Goal: Task Accomplishment & Management: Manage account settings

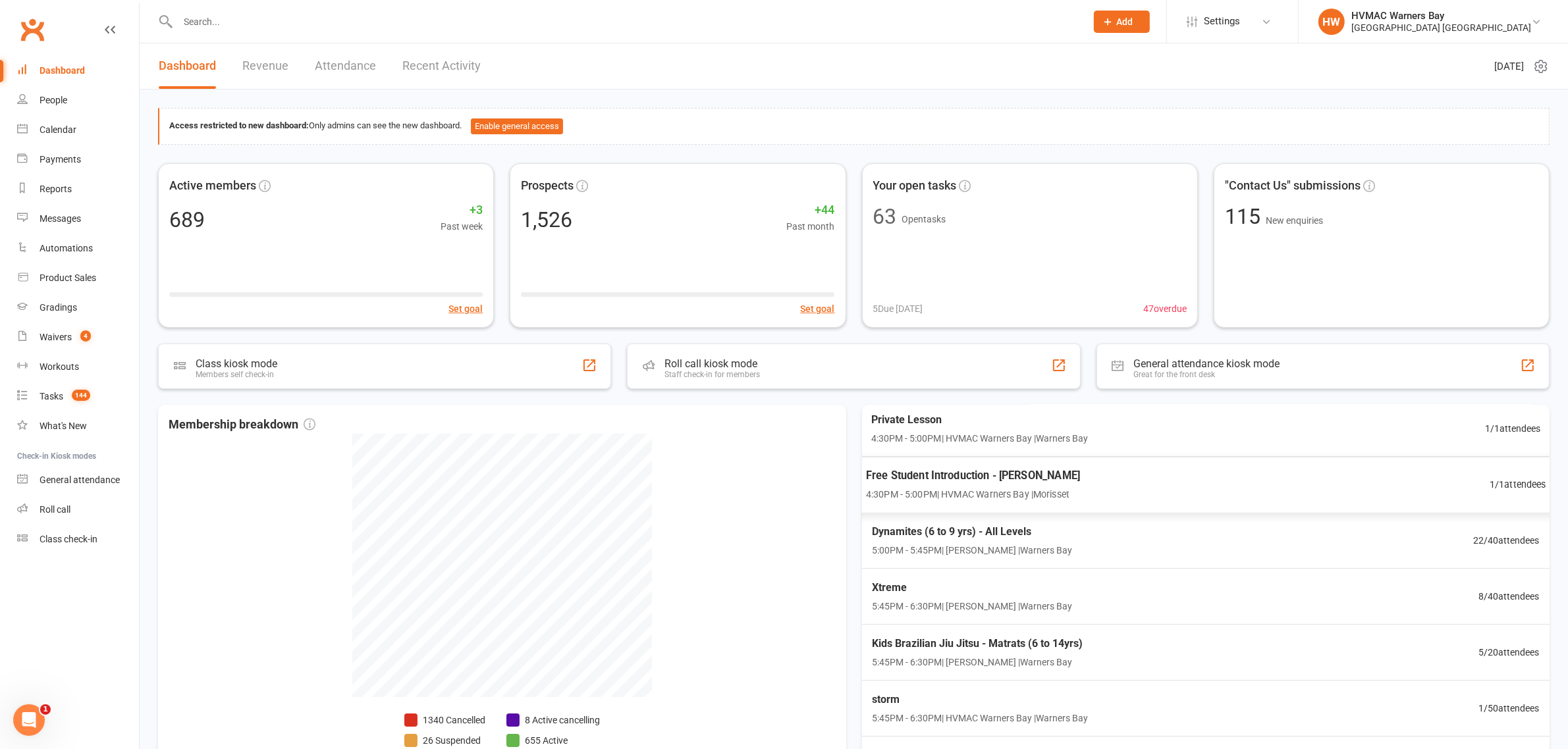
scroll to position [247, 0]
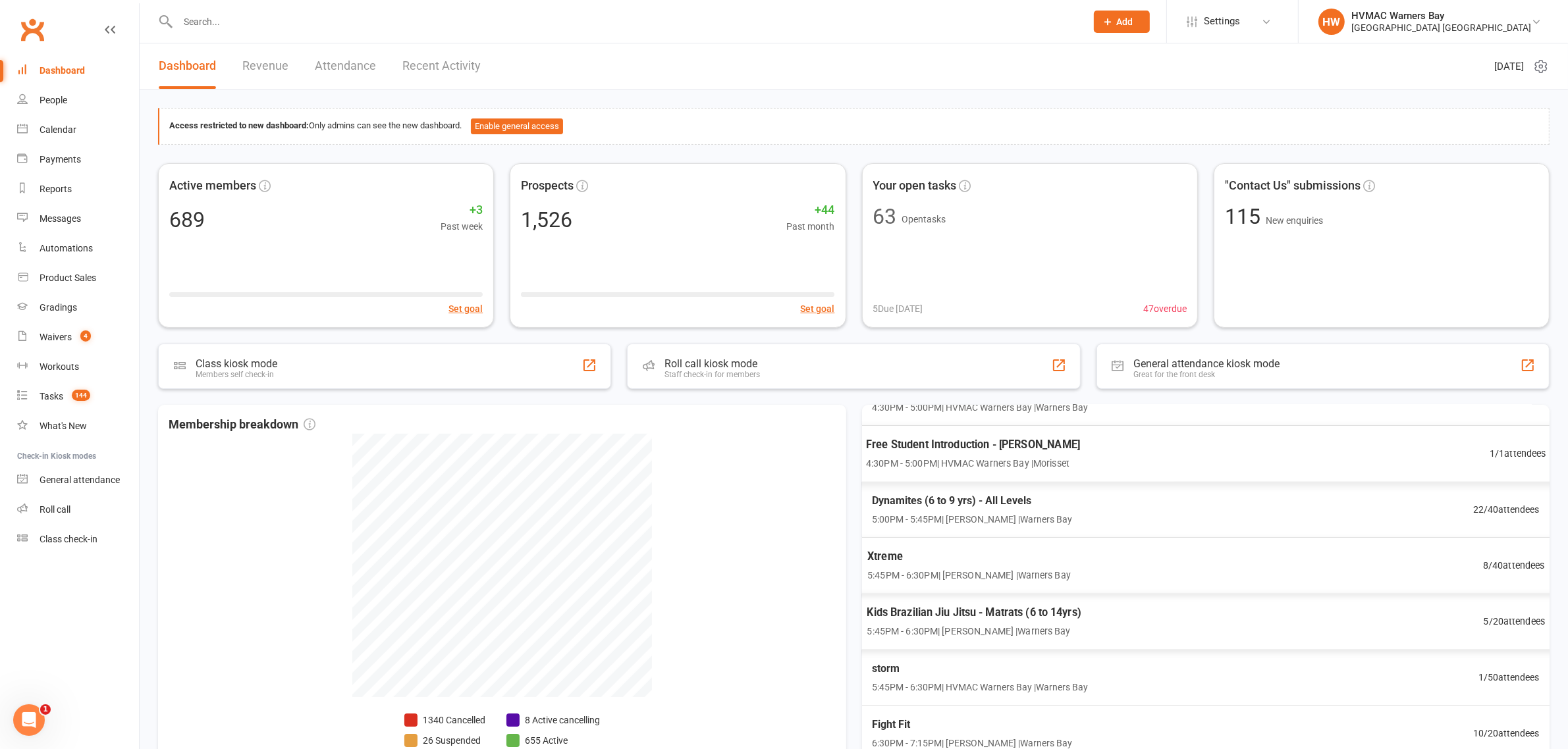
click at [970, 570] on span "5:45PM - 6:30PM | Rachel Mankelow | Warners Bay" at bounding box center [969, 575] width 203 height 15
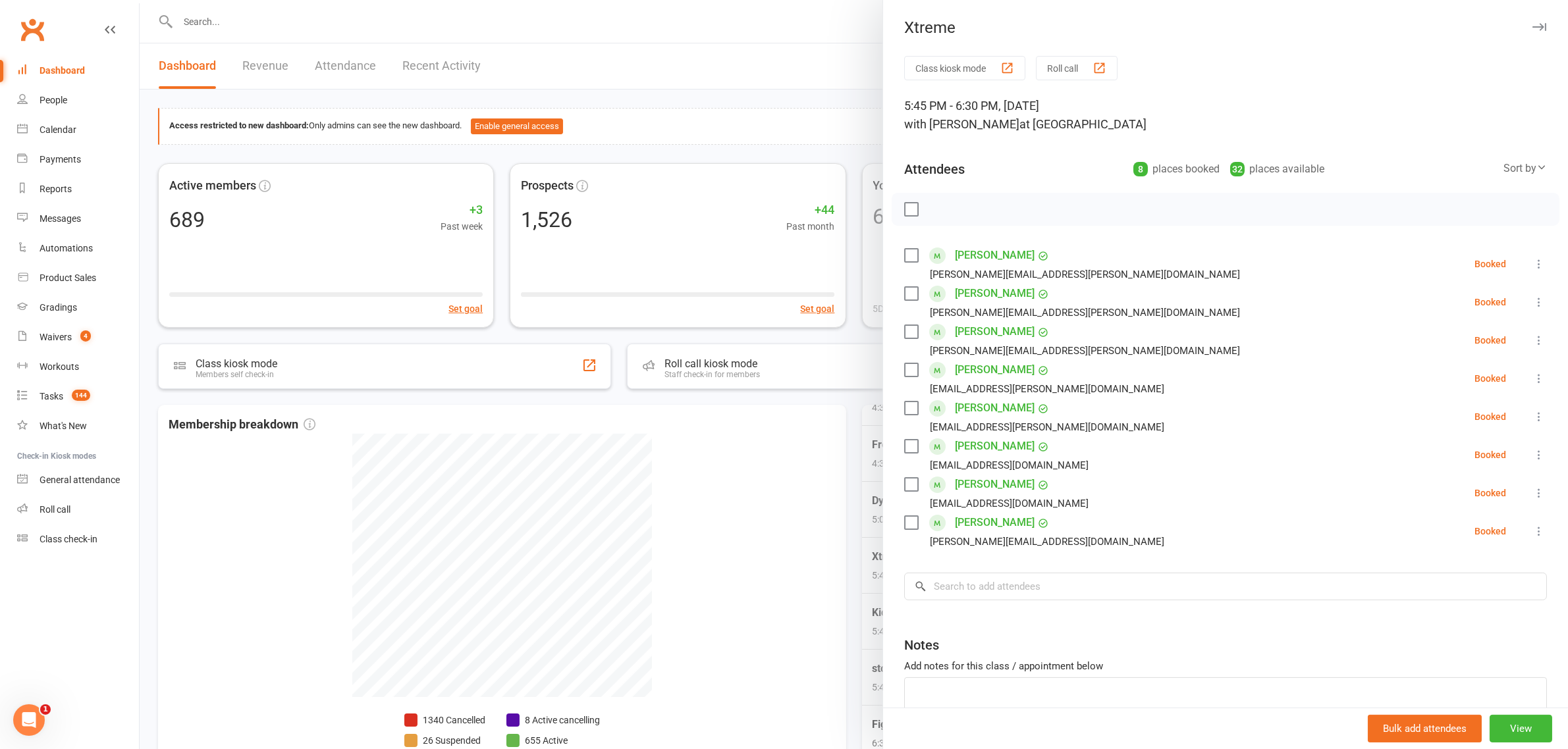
click at [806, 500] on div at bounding box center [854, 374] width 1429 height 749
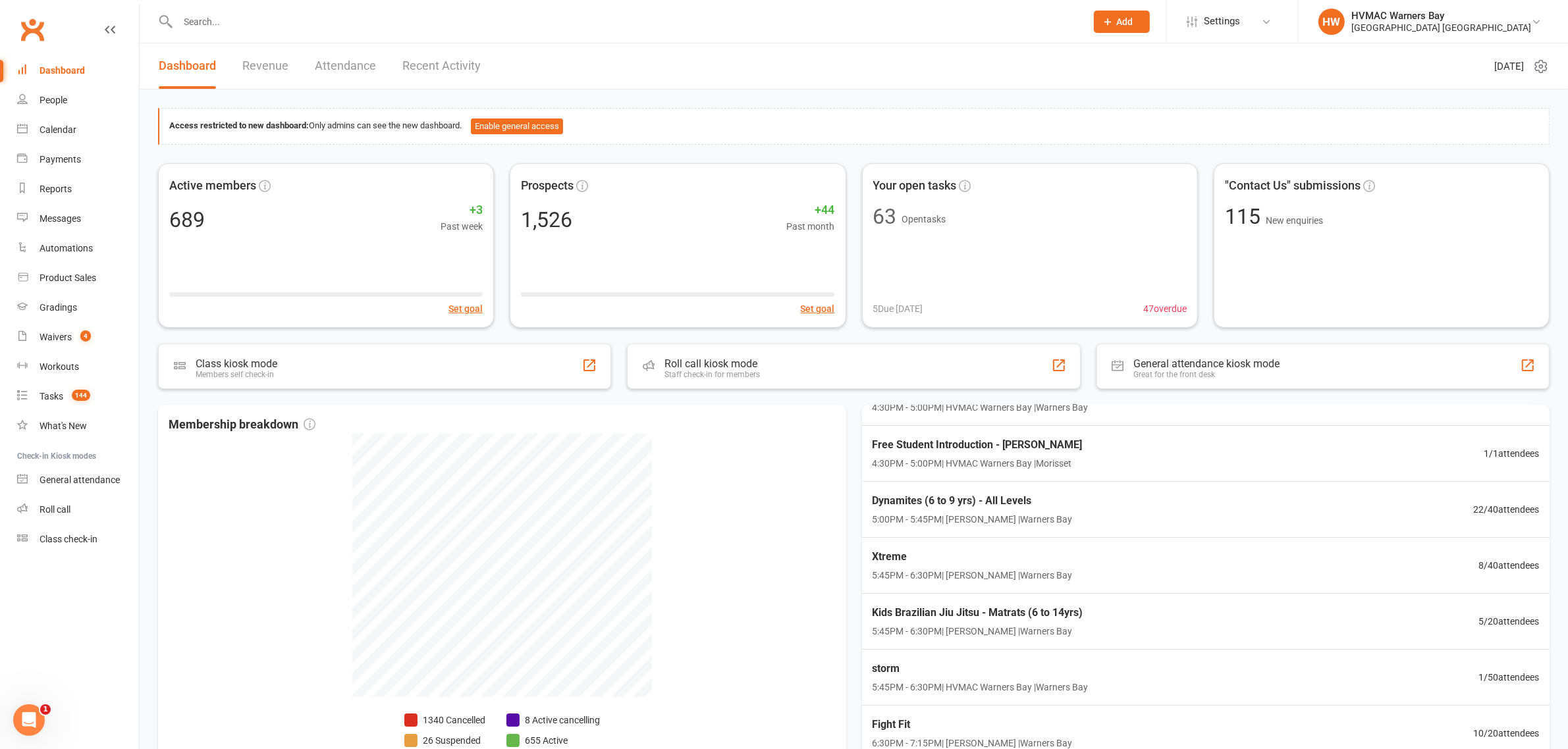
click at [994, 105] on div "Access restricted to new dashboard: Only admins can see the new dashboard. Enab…" at bounding box center [854, 452] width 1429 height 726
click at [895, 109] on div "Access restricted to new dashboard: Only admins can see the new dashboard. Enab…" at bounding box center [854, 126] width 1391 height 37
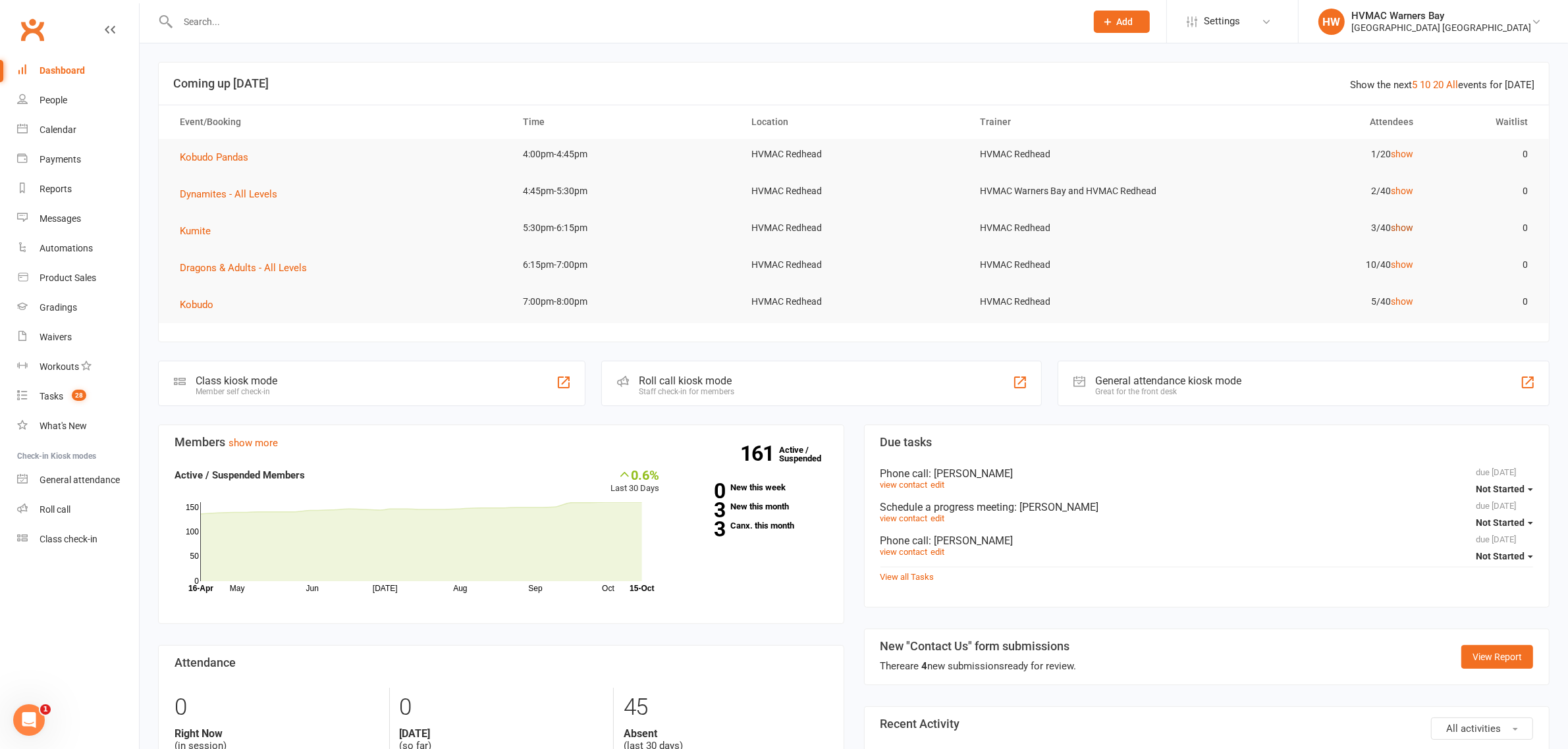
click at [1399, 227] on link "show" at bounding box center [1401, 228] width 22 height 11
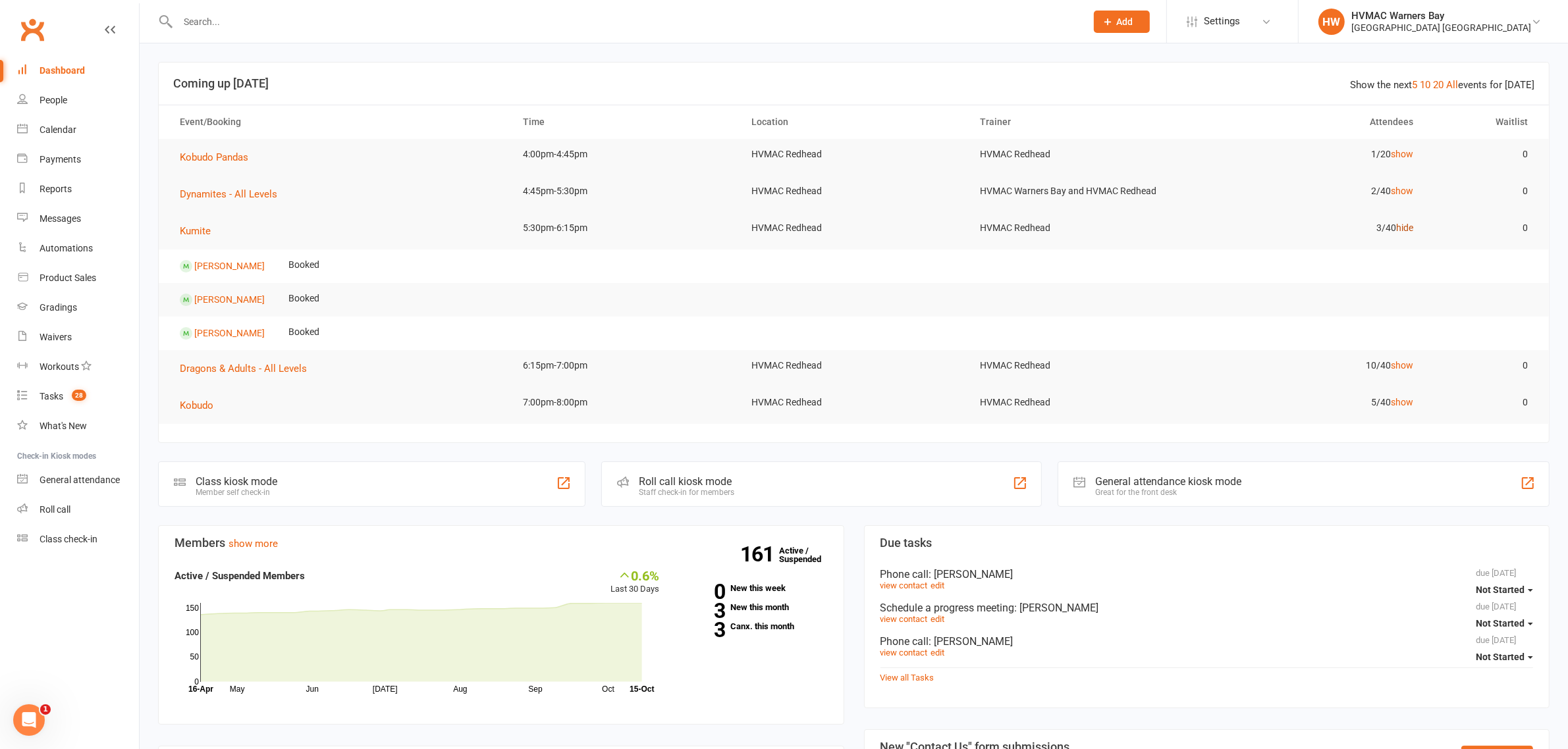
click at [1399, 227] on link "hide" at bounding box center [1404, 228] width 17 height 11
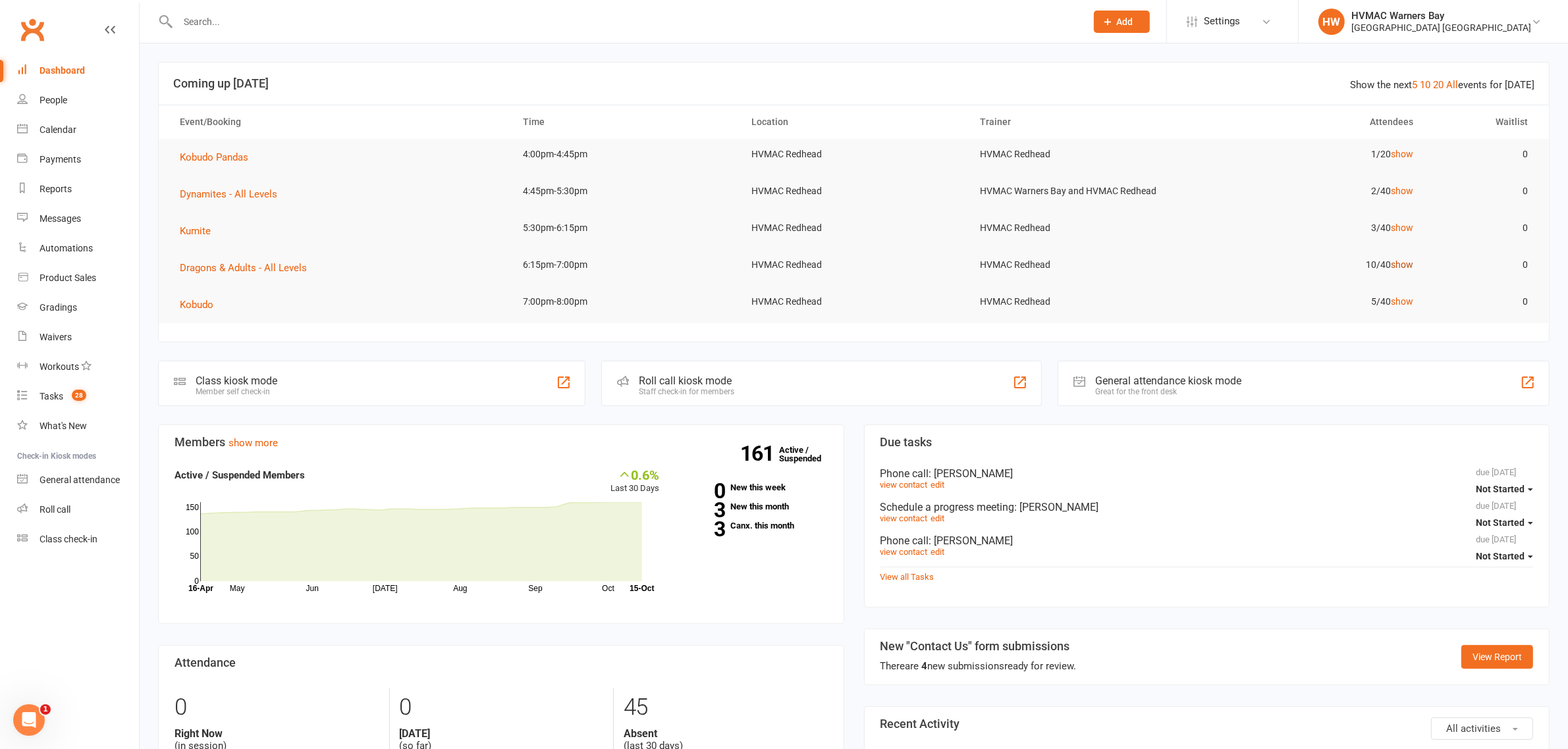
click at [1401, 263] on link "show" at bounding box center [1401, 265] width 22 height 11
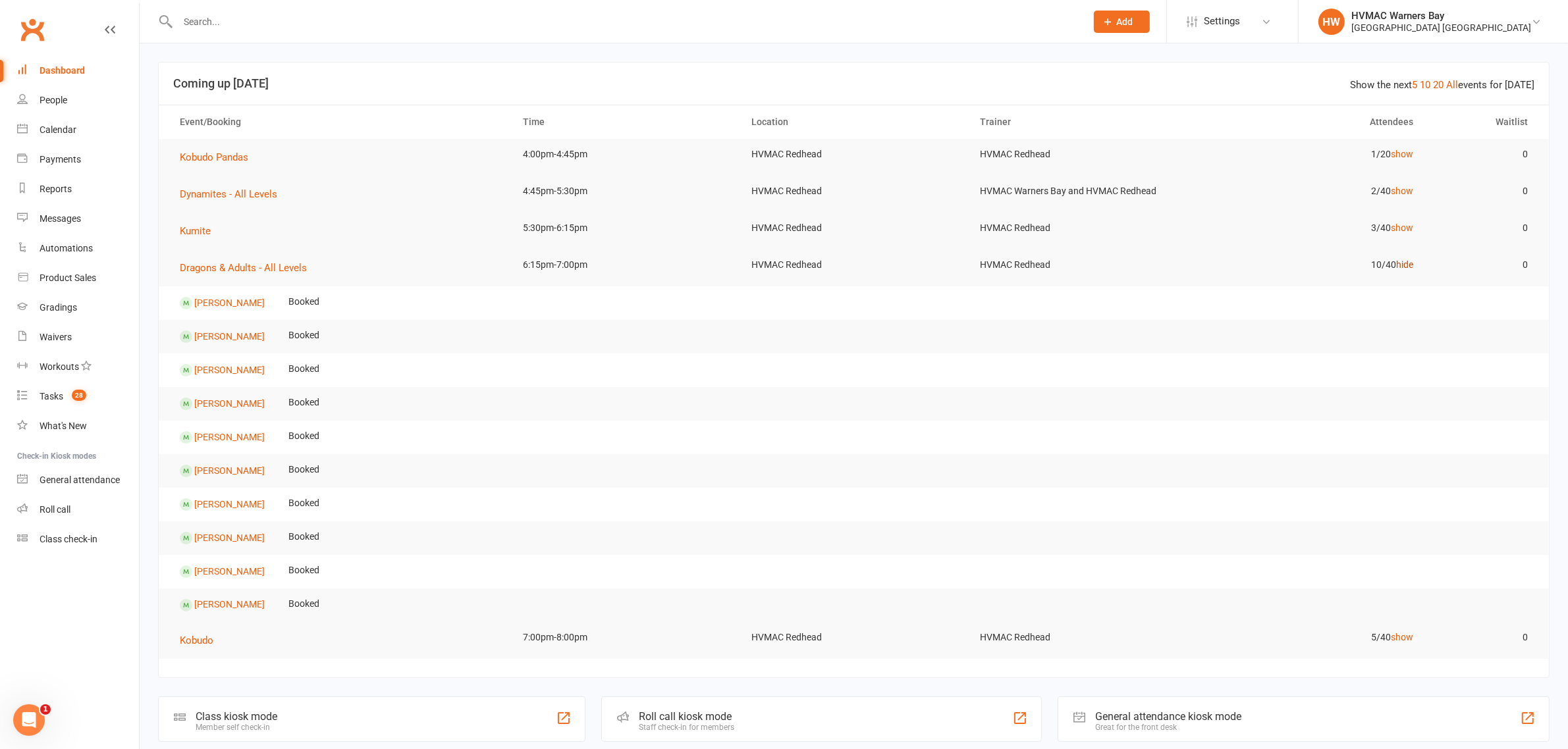
click at [1401, 263] on link "hide" at bounding box center [1404, 265] width 17 height 11
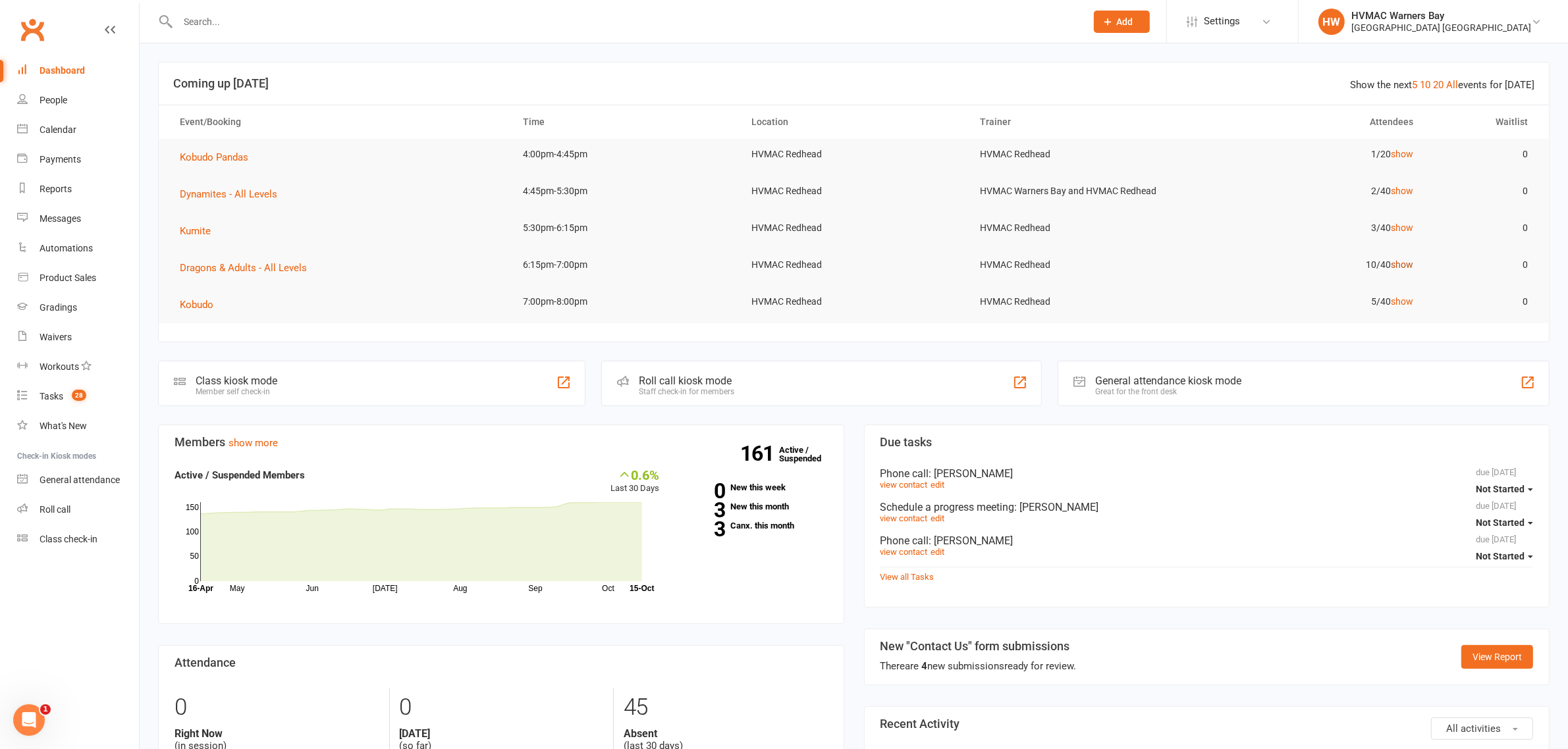
click at [1401, 264] on link "show" at bounding box center [1401, 265] width 22 height 11
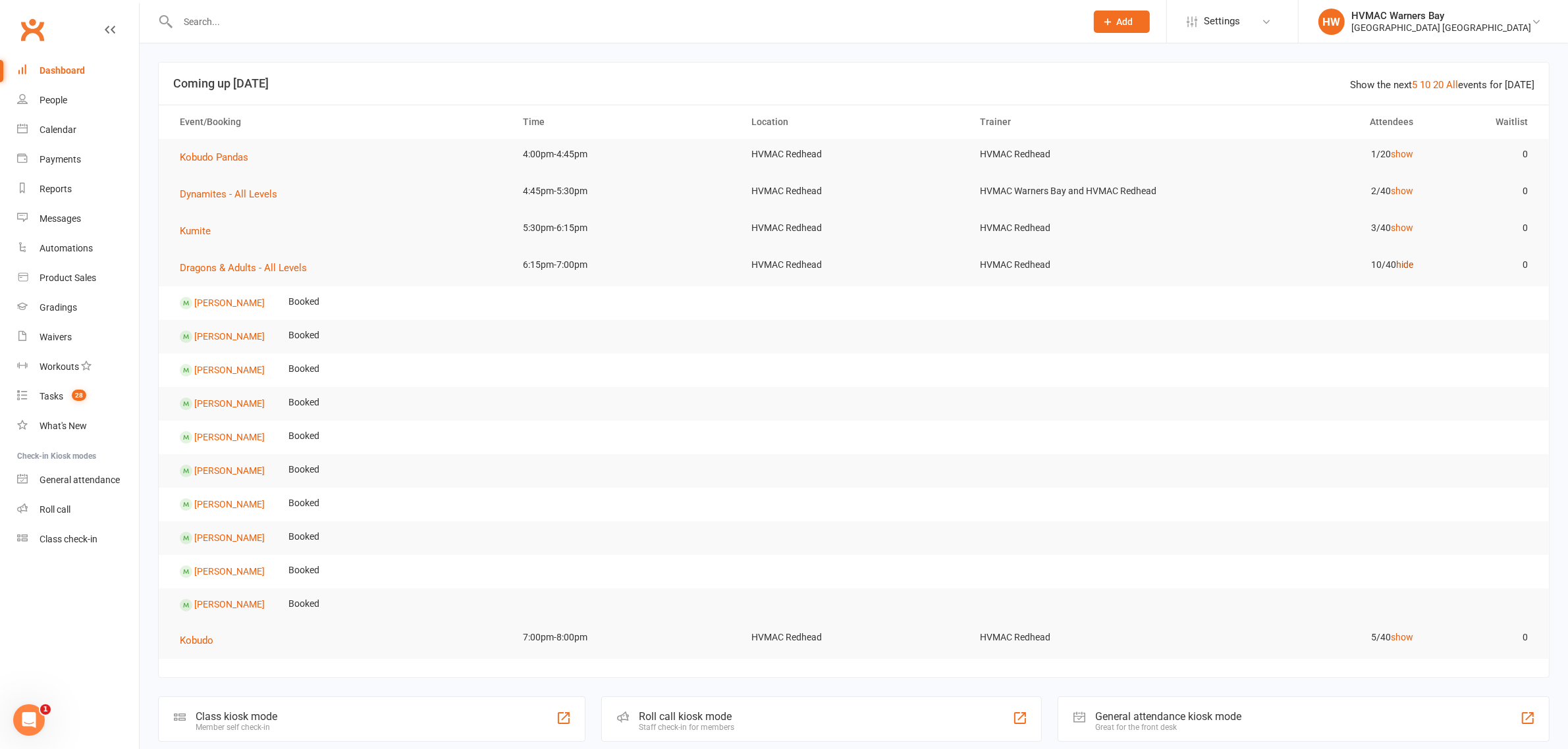
click at [1407, 264] on link "hide" at bounding box center [1404, 265] width 17 height 11
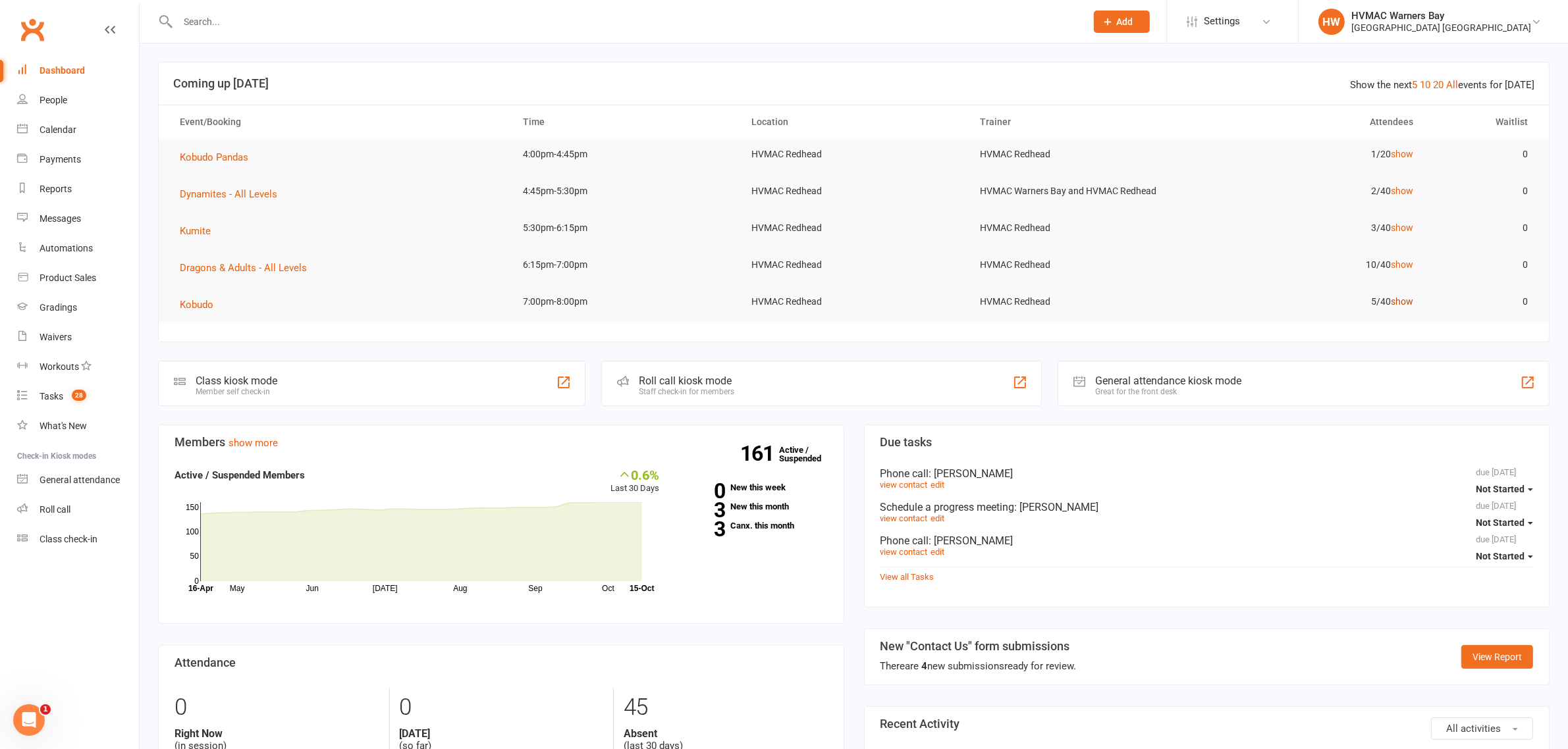
click at [1408, 300] on link "show" at bounding box center [1401, 301] width 22 height 11
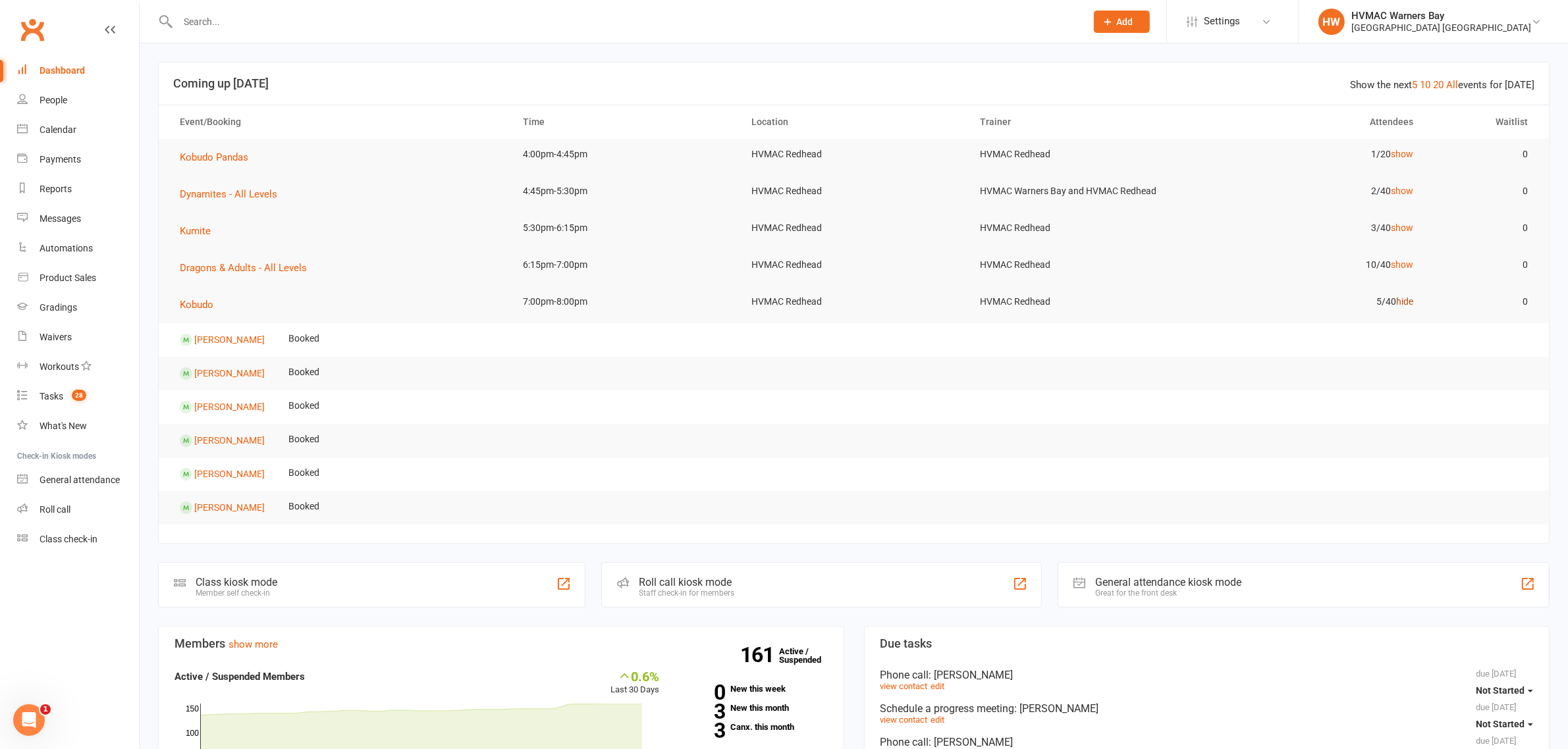
click at [1408, 300] on link "hide" at bounding box center [1404, 301] width 17 height 11
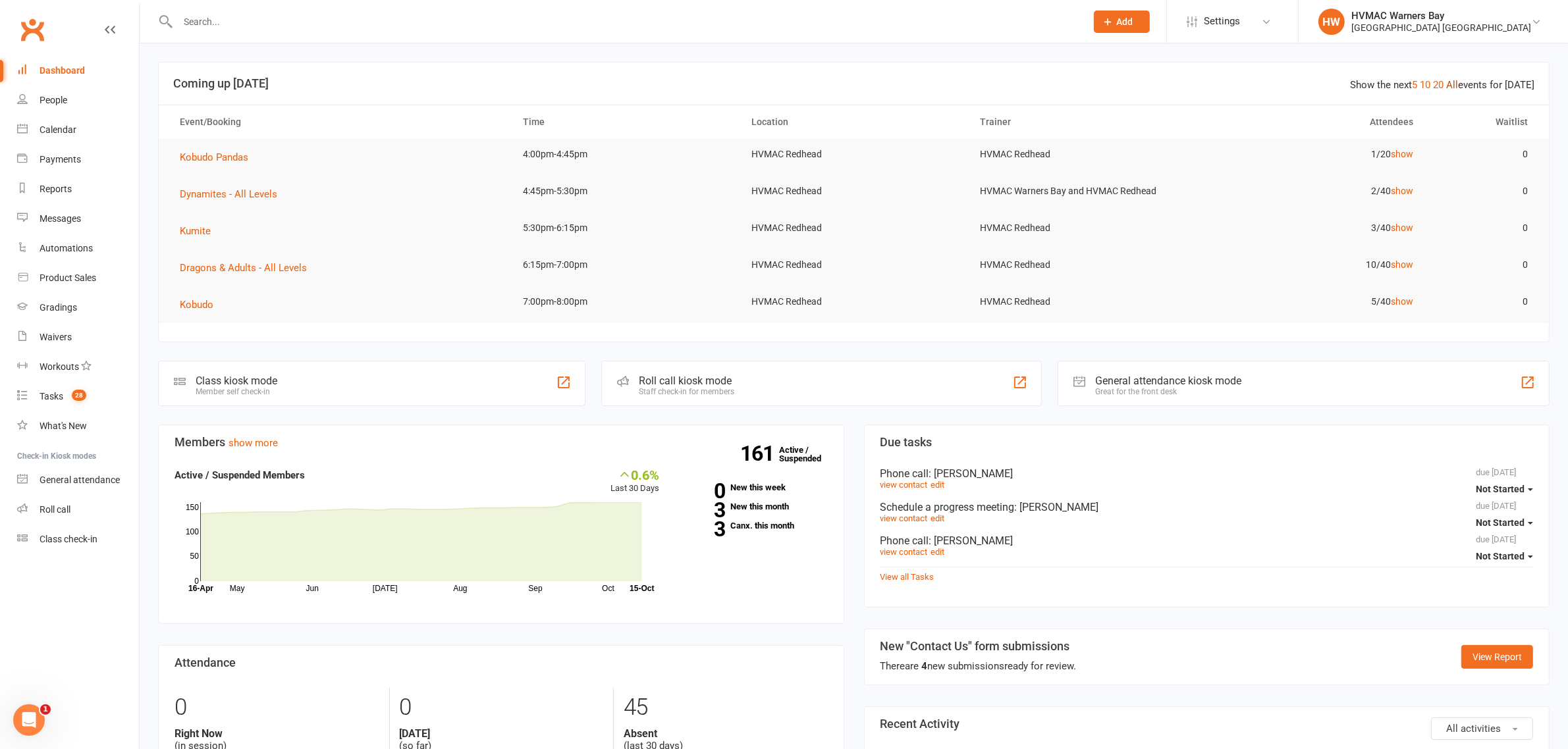
click at [1458, 86] on link "All" at bounding box center [1451, 85] width 12 height 12
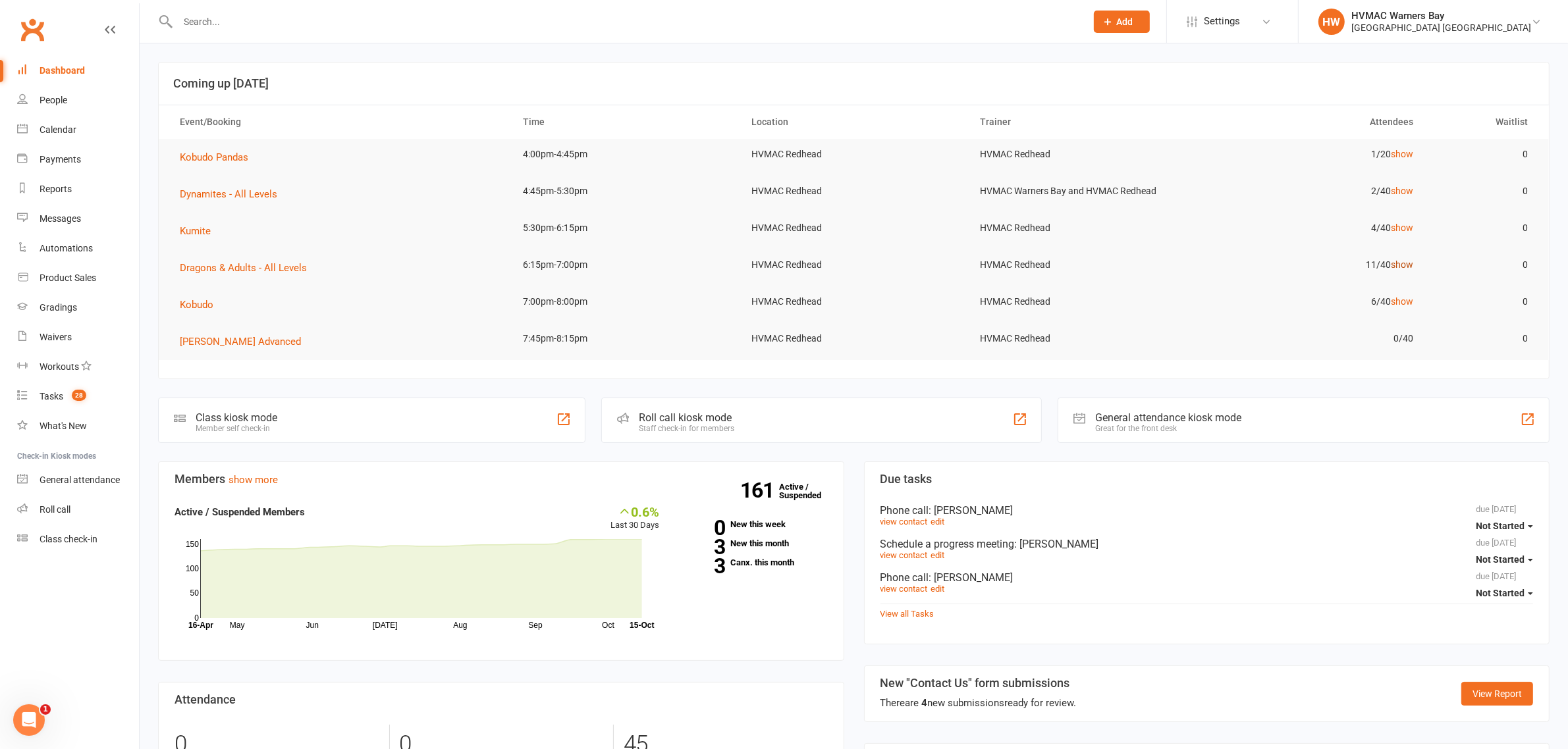
click at [1406, 265] on link "show" at bounding box center [1401, 265] width 22 height 11
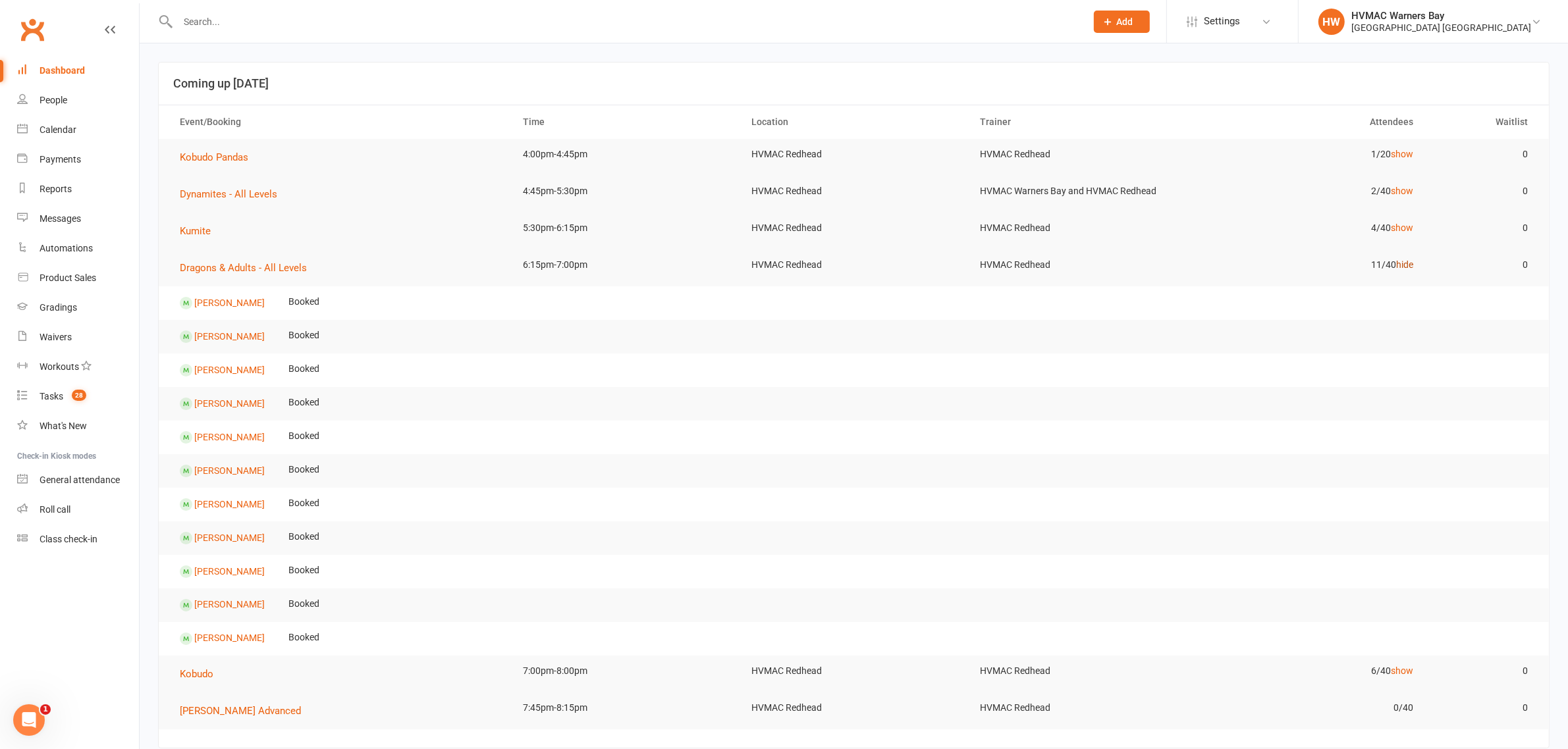
click at [1406, 265] on link "hide" at bounding box center [1404, 265] width 17 height 11
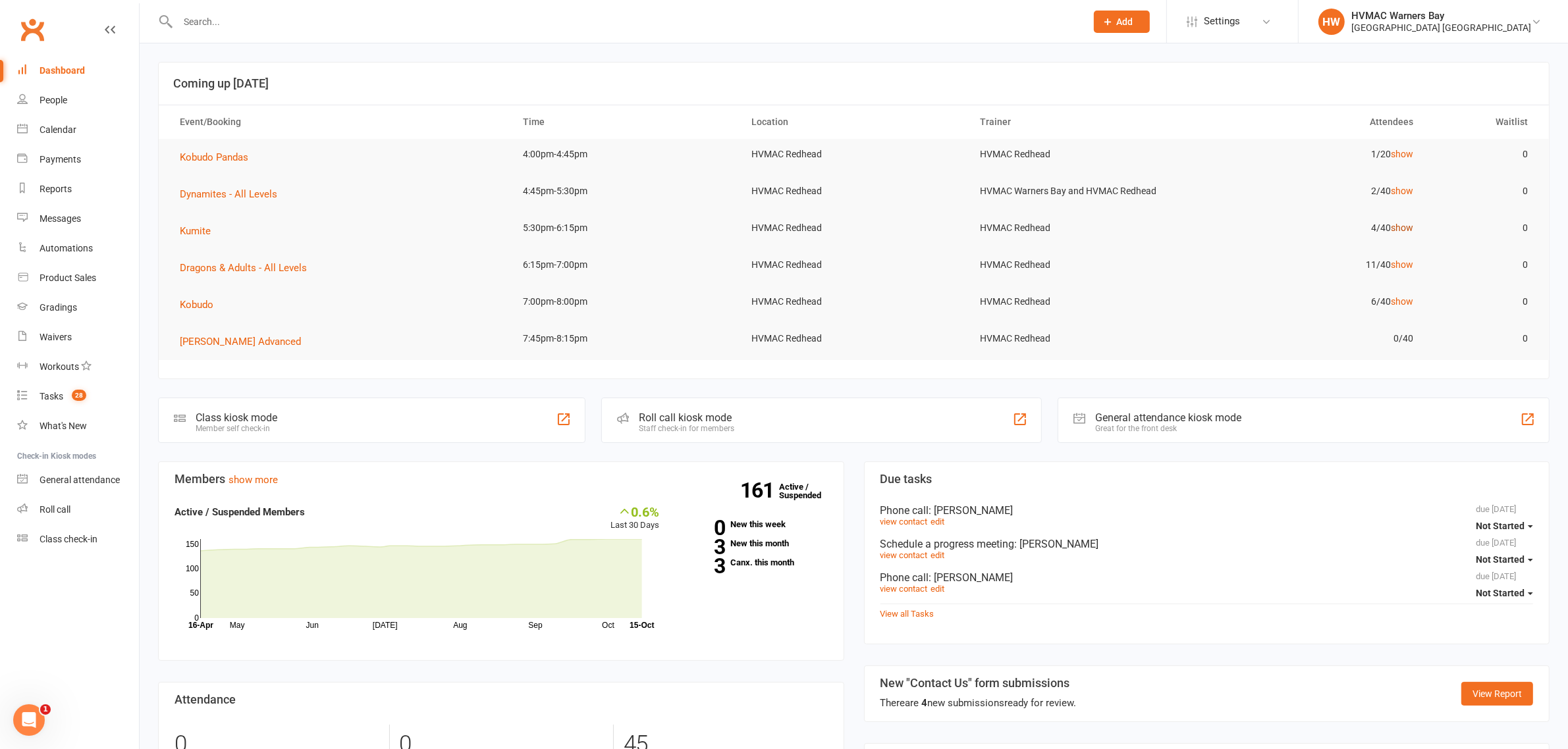
click at [1400, 228] on link "show" at bounding box center [1401, 228] width 22 height 11
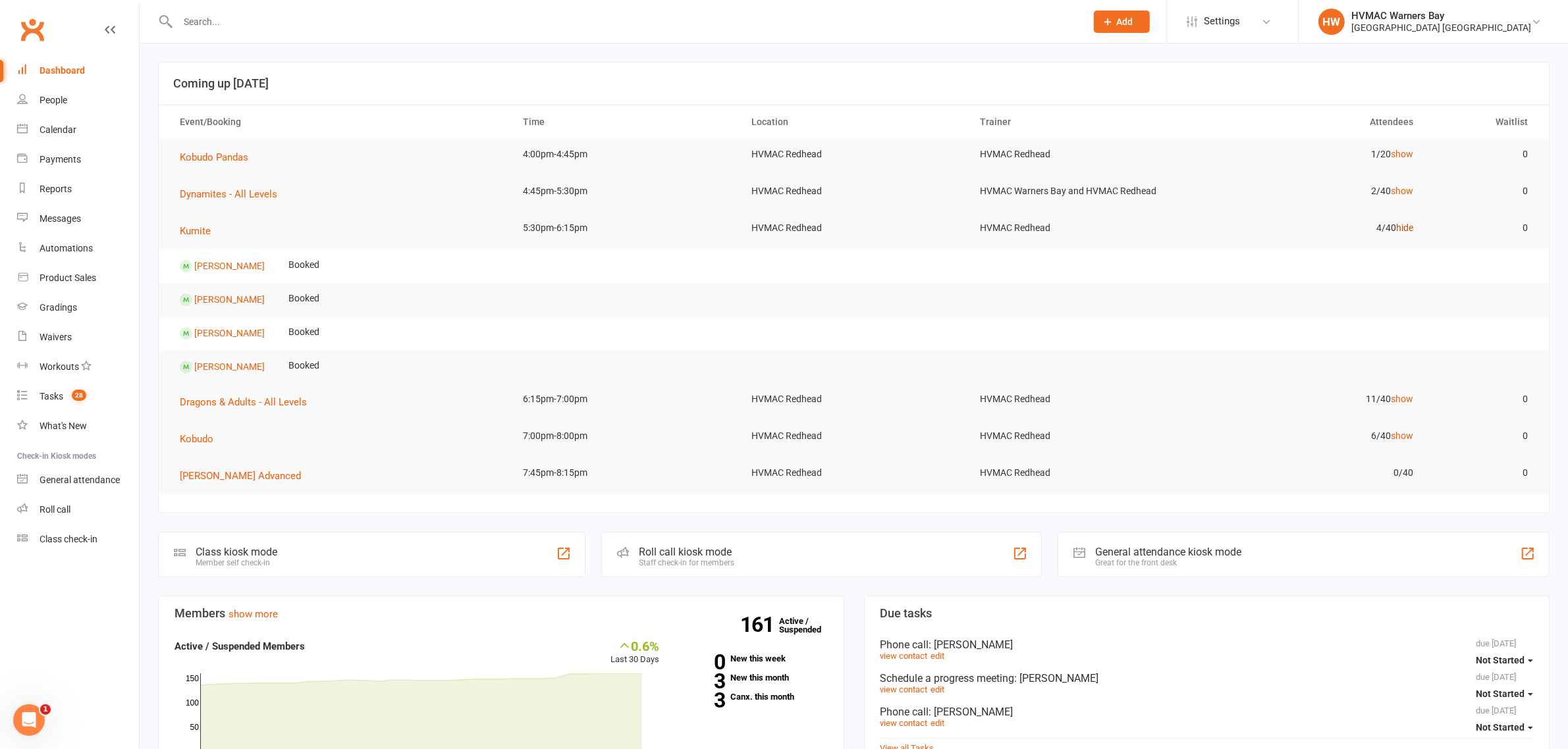
click at [1400, 228] on link "hide" at bounding box center [1404, 228] width 17 height 11
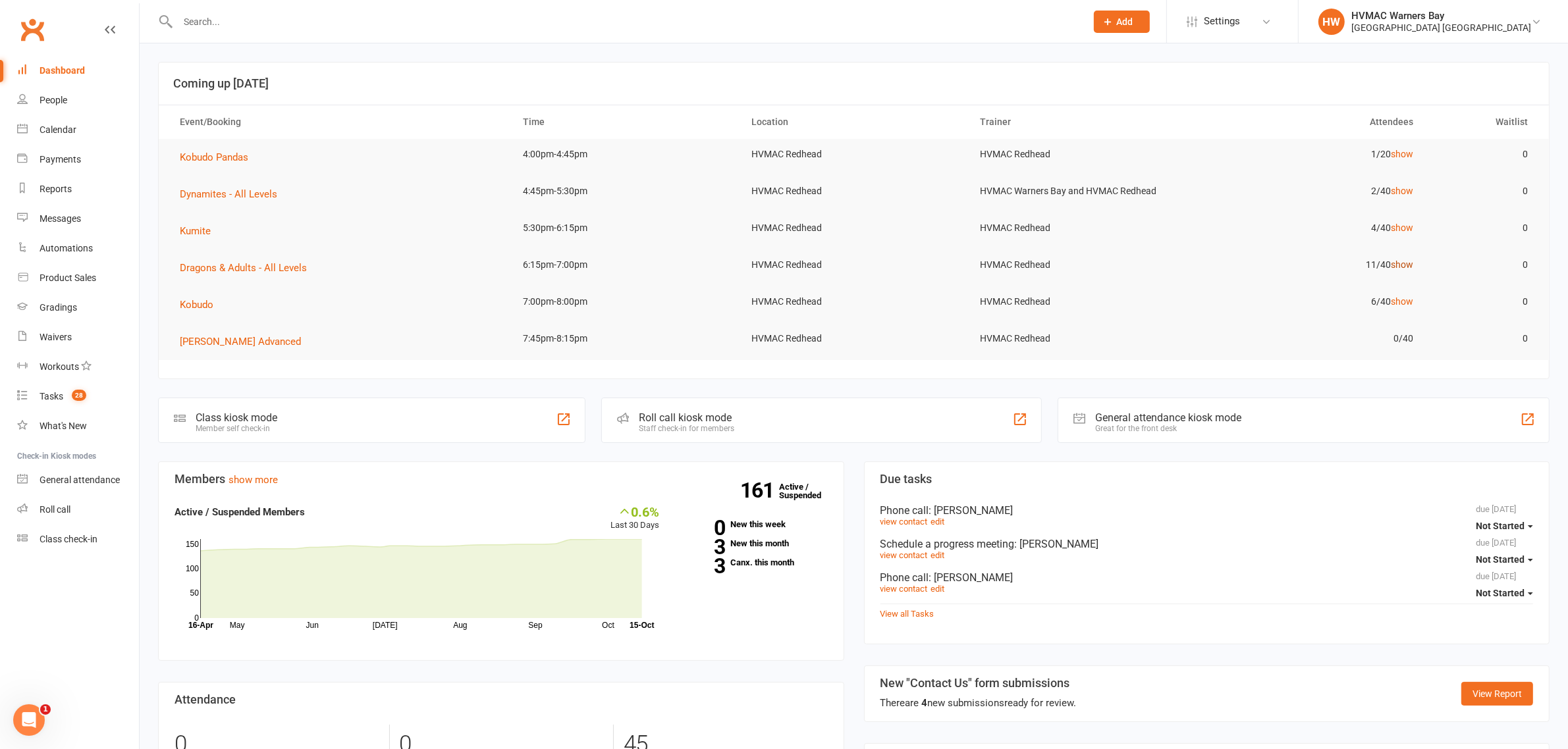
click at [1404, 265] on link "show" at bounding box center [1401, 265] width 22 height 11
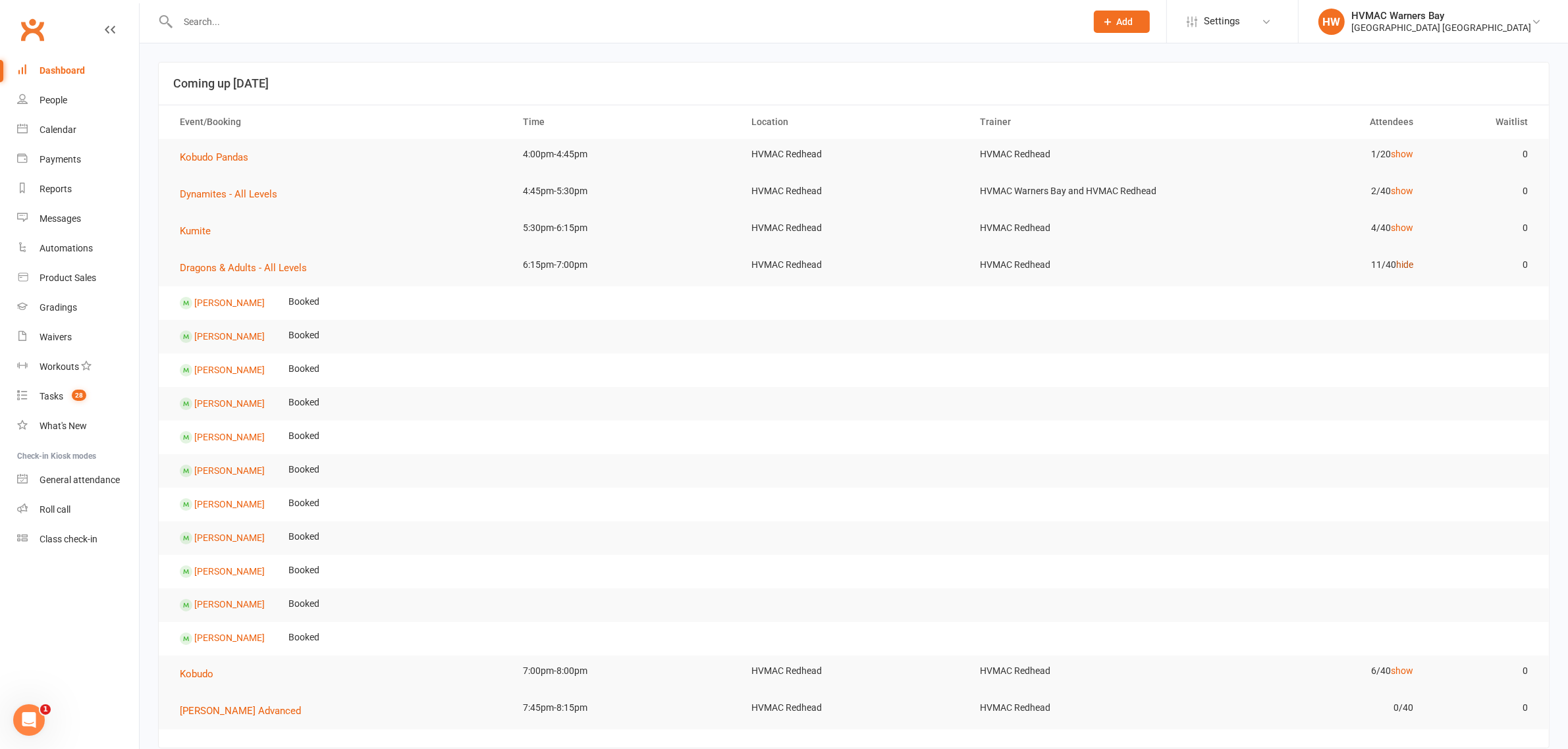
click at [1404, 265] on link "hide" at bounding box center [1404, 265] width 17 height 11
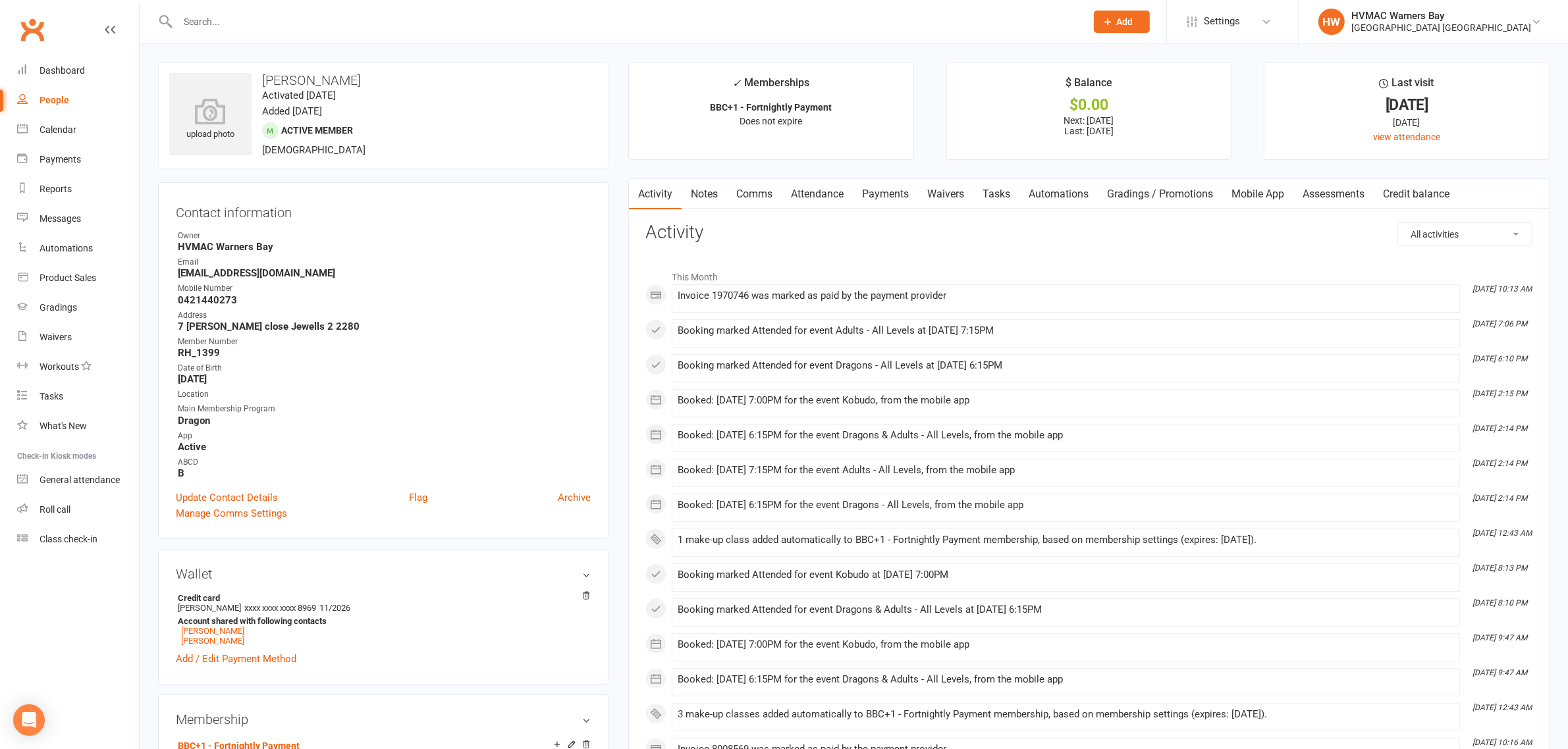
click at [800, 189] on link "Attendance" at bounding box center [817, 194] width 71 height 30
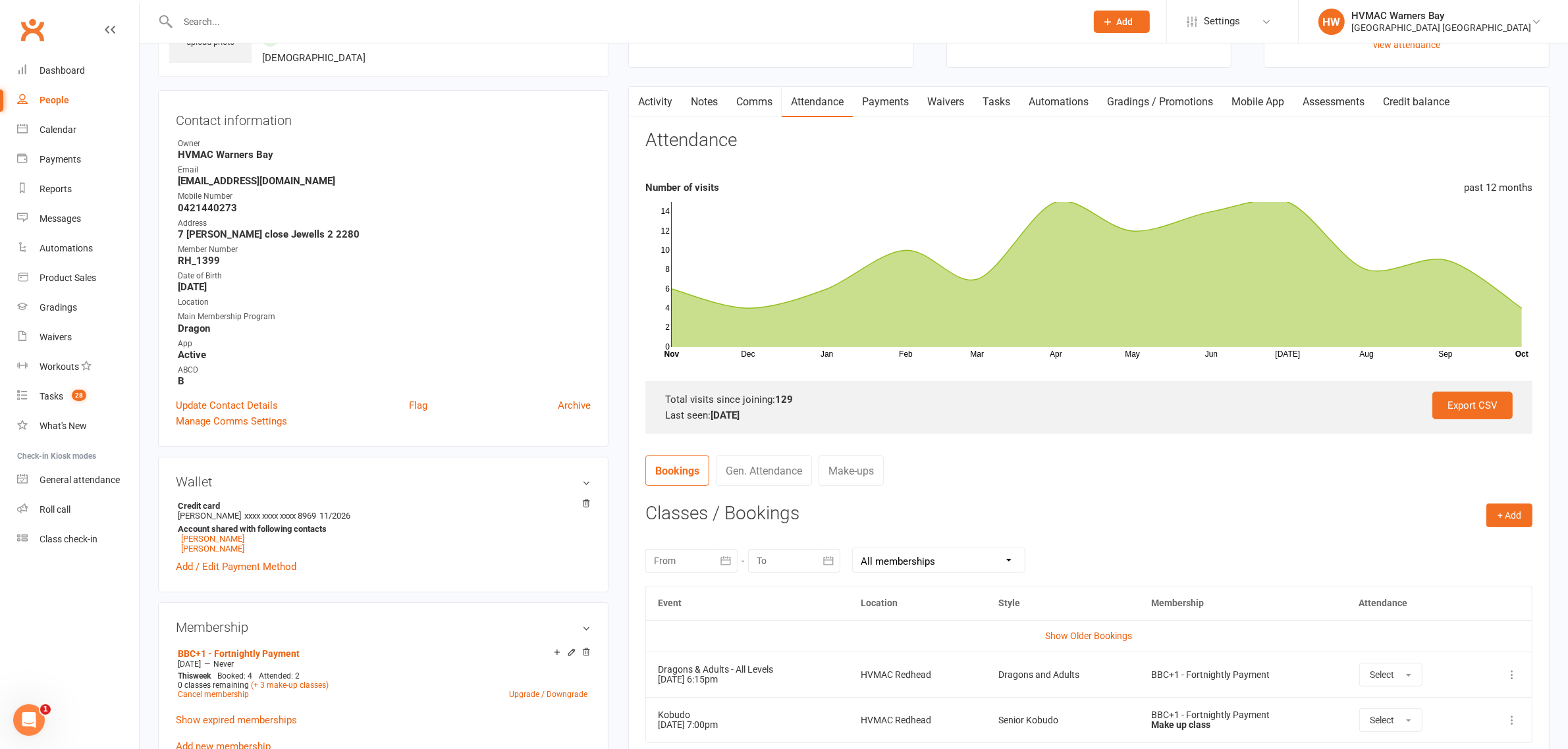
scroll to position [247, 0]
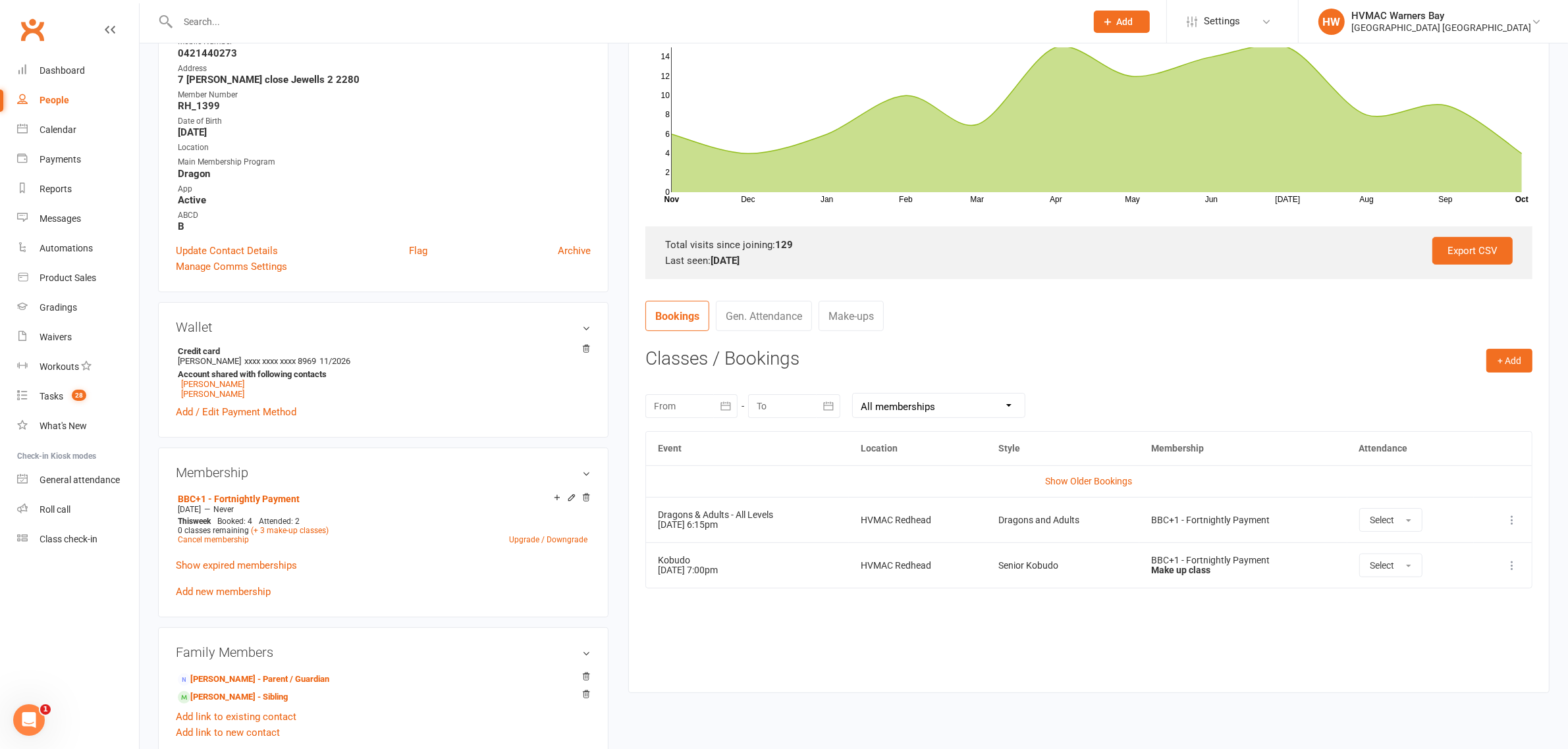
click at [677, 408] on div at bounding box center [691, 406] width 92 height 24
click at [673, 435] on button "button" at bounding box center [667, 438] width 29 height 24
click at [731, 484] on span "01" at bounding box center [728, 487] width 11 height 11
type input "01 Sep 2025"
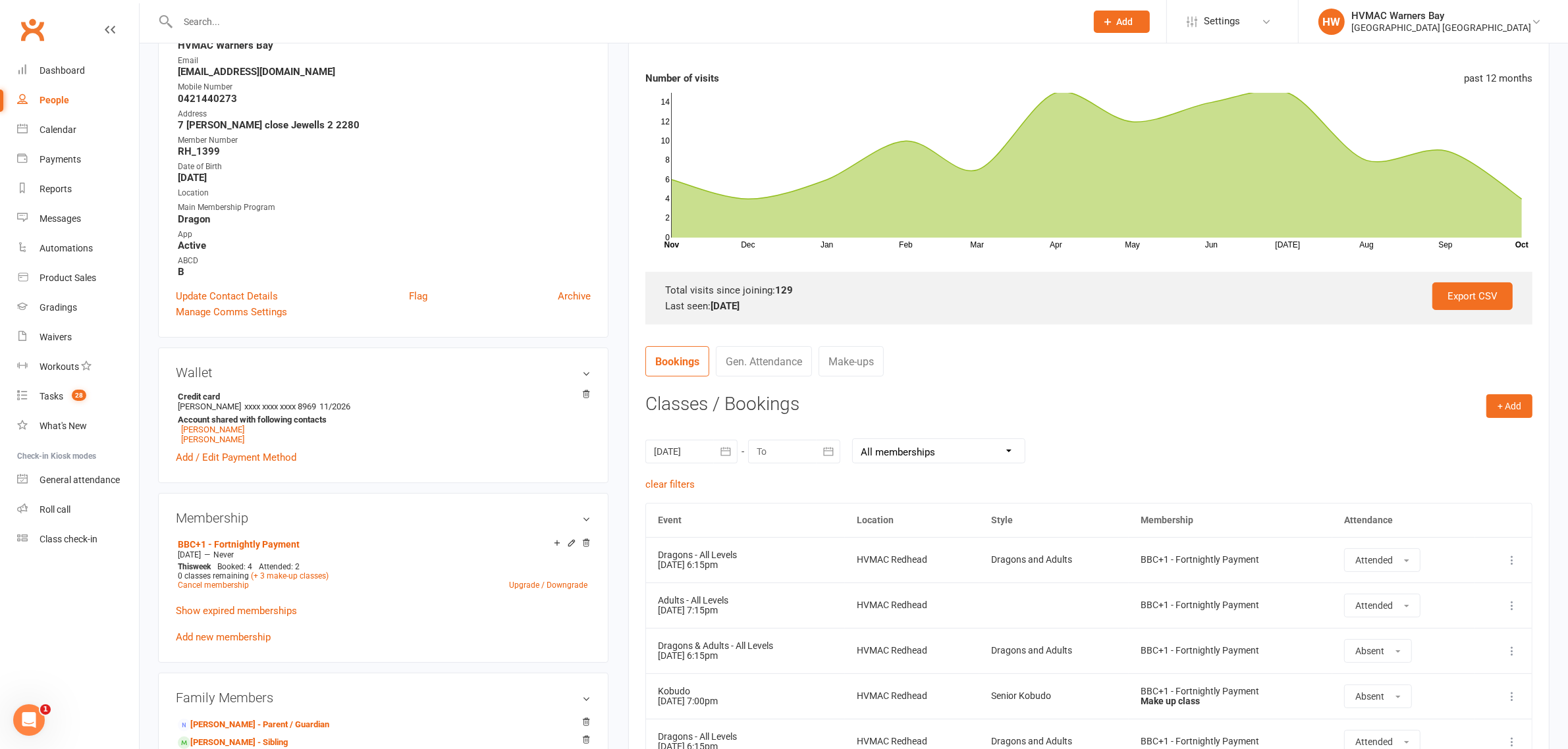
scroll to position [0, 0]
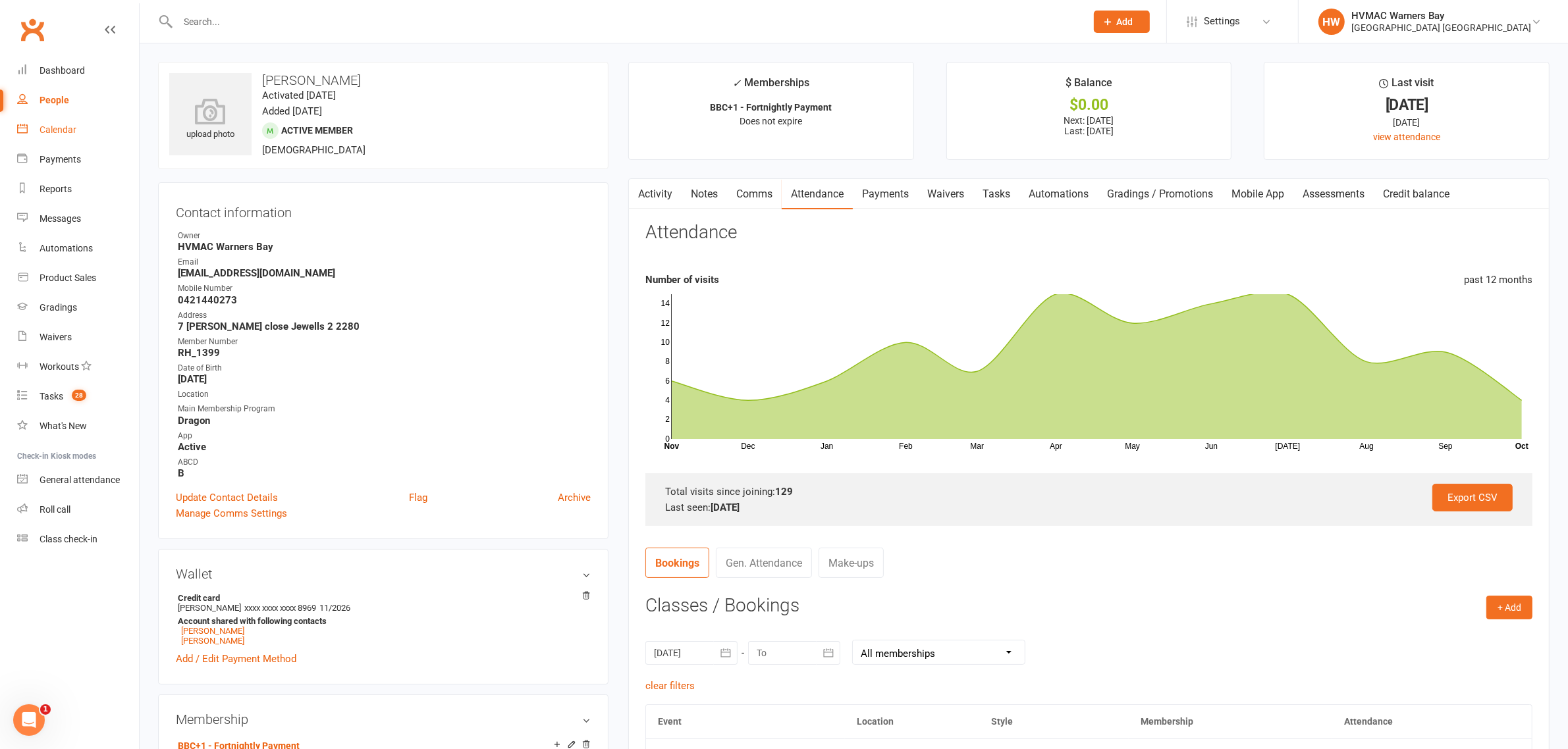
click at [63, 136] on link "Calendar" at bounding box center [78, 129] width 122 height 29
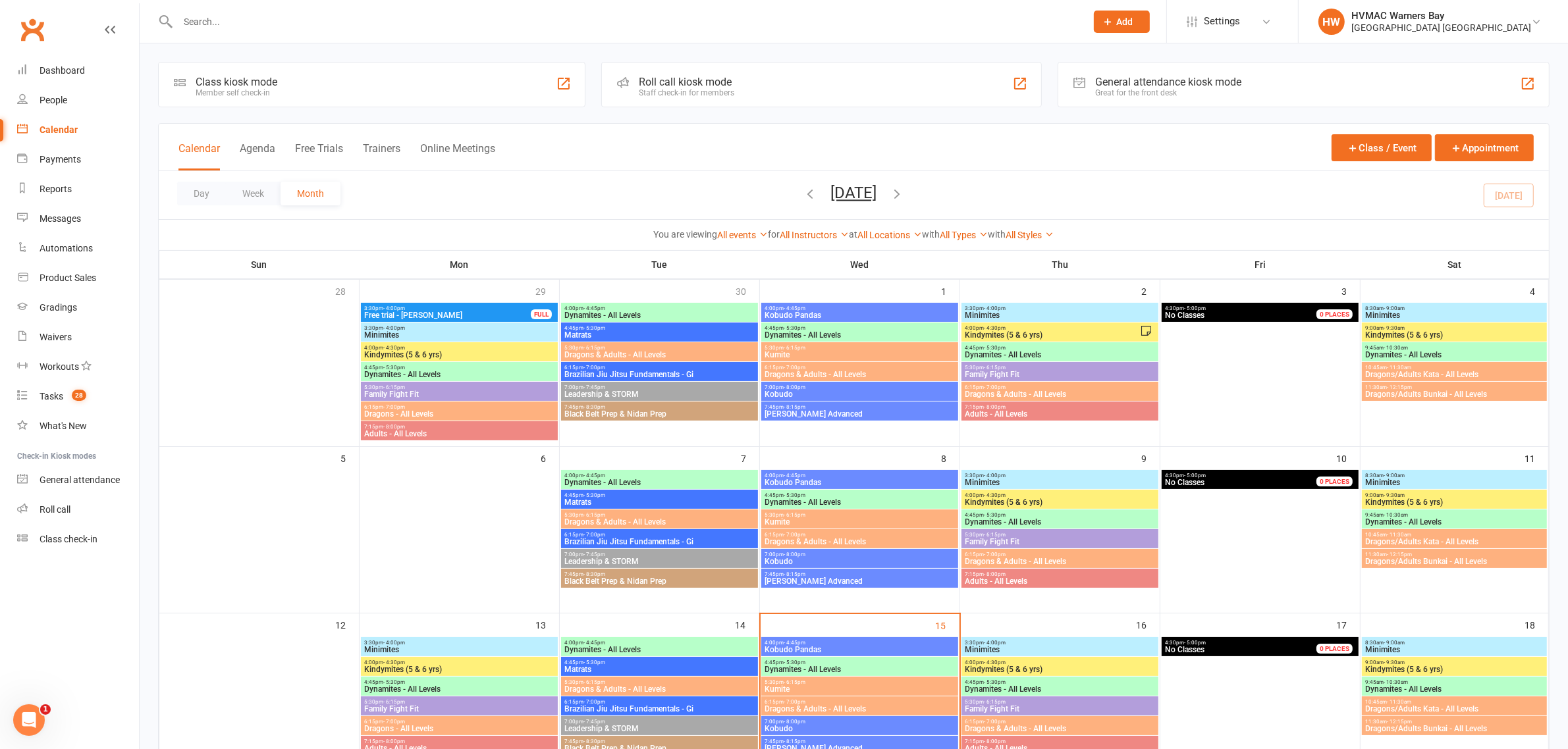
click at [804, 190] on icon "button" at bounding box center [811, 193] width 14 height 14
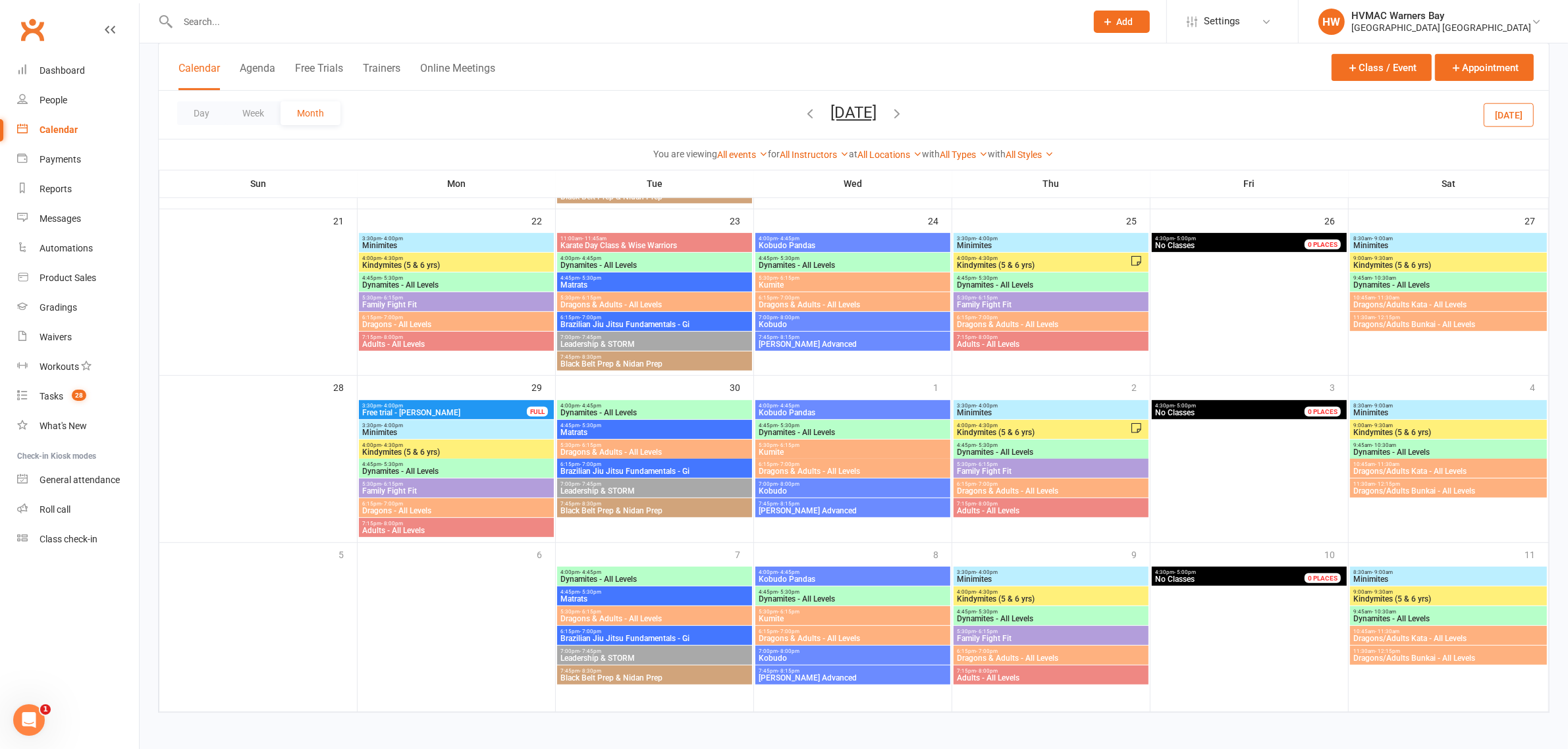
scroll to position [589, 0]
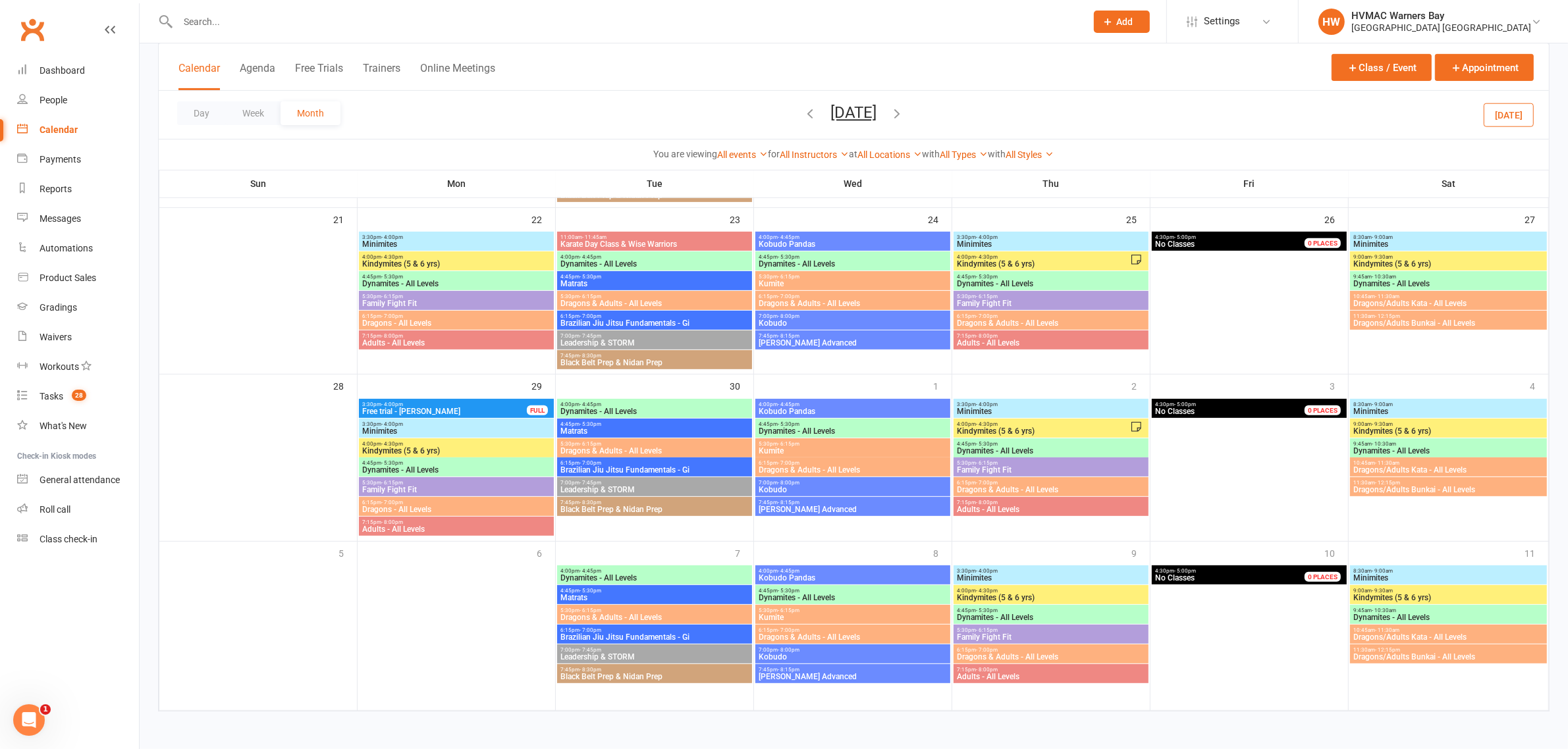
click at [905, 107] on icon "button" at bounding box center [897, 113] width 14 height 14
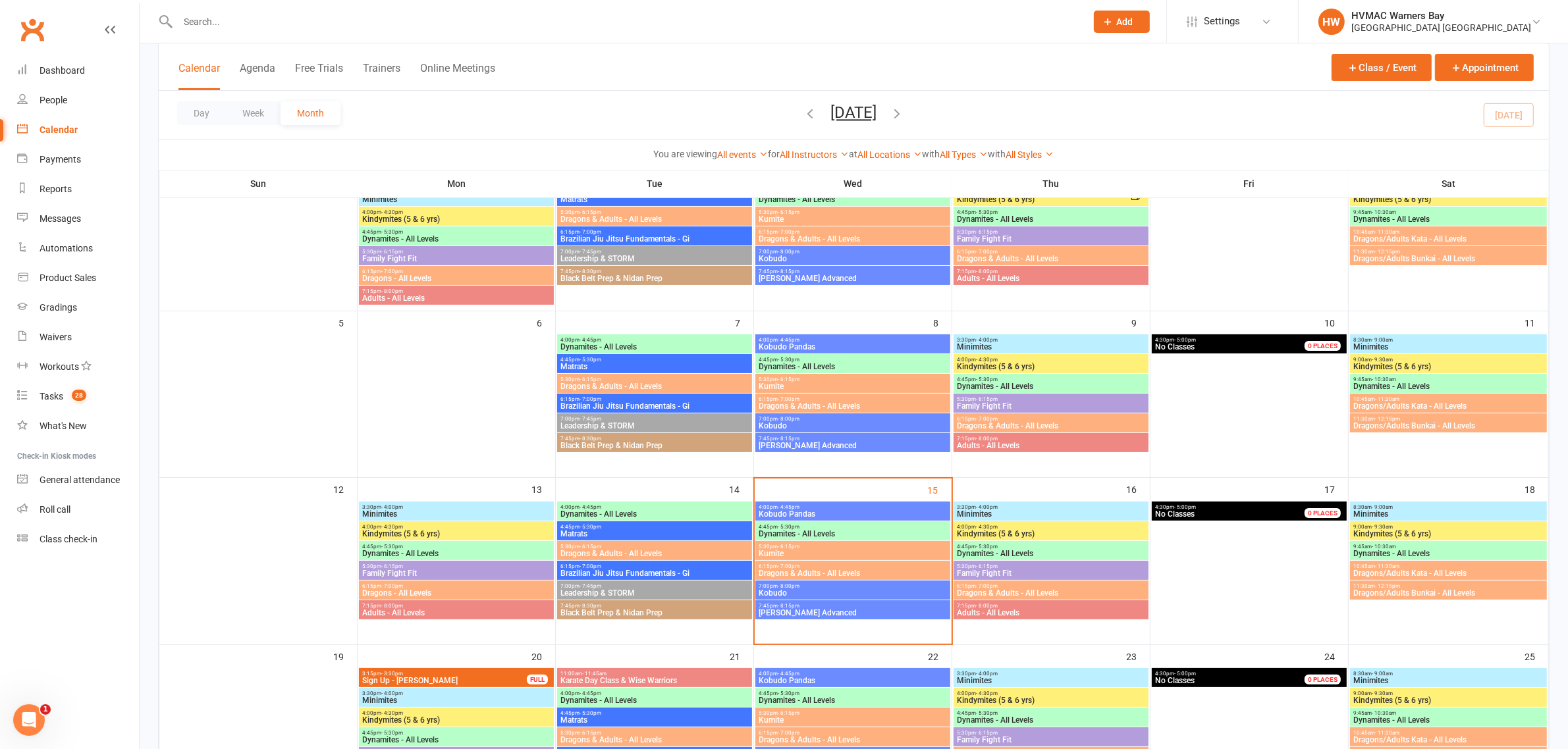
scroll to position [79, 0]
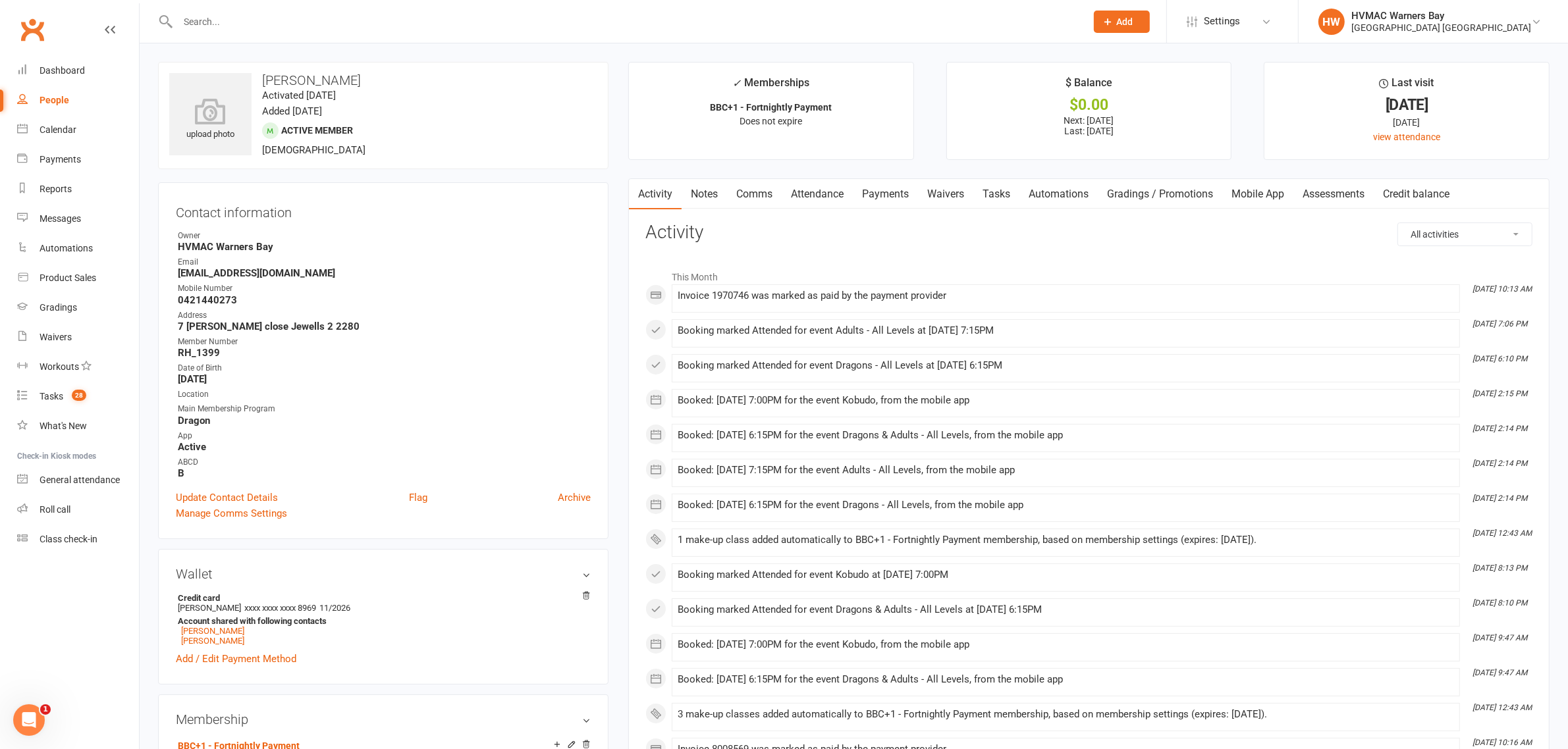
click at [812, 195] on link "Attendance" at bounding box center [817, 194] width 71 height 30
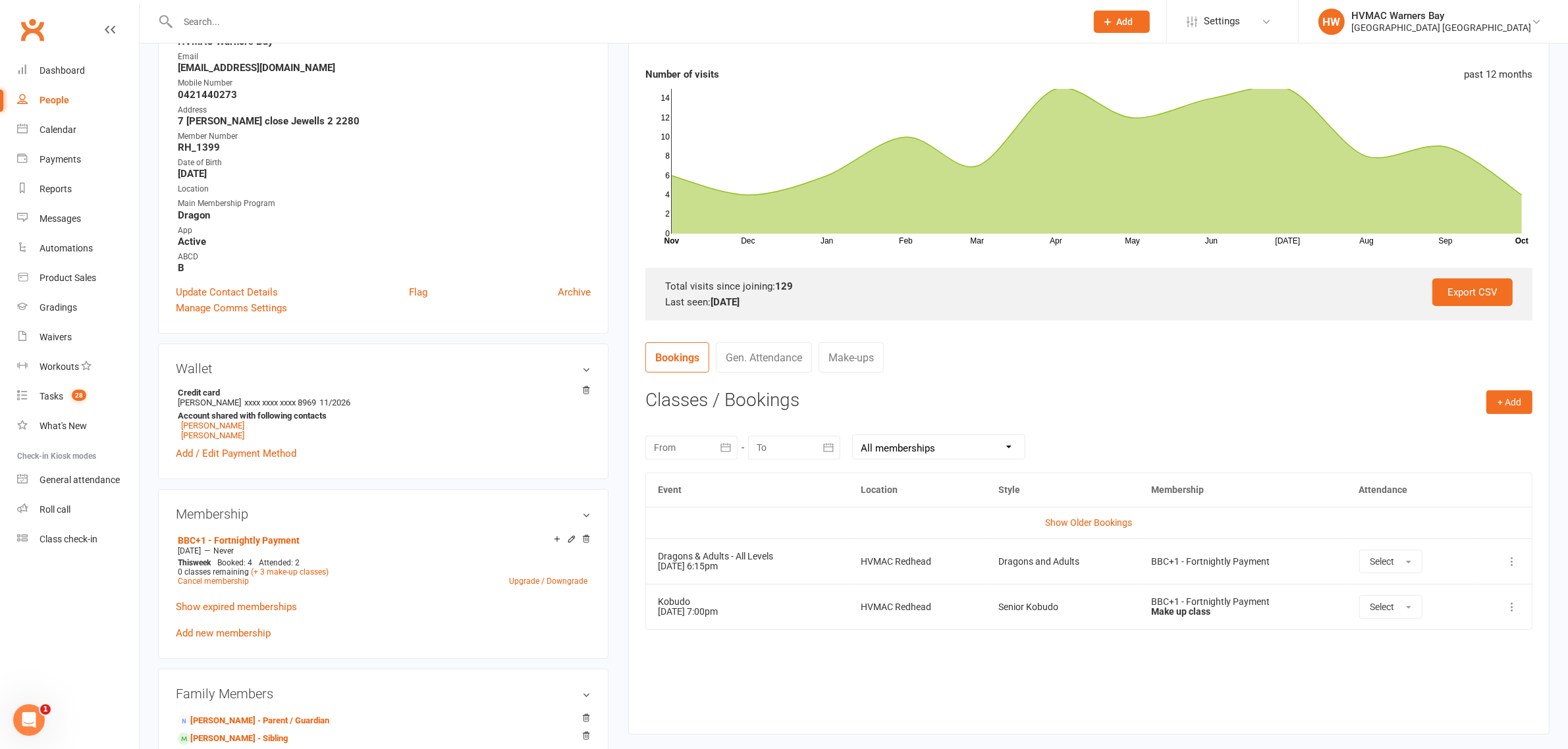
scroll to position [329, 0]
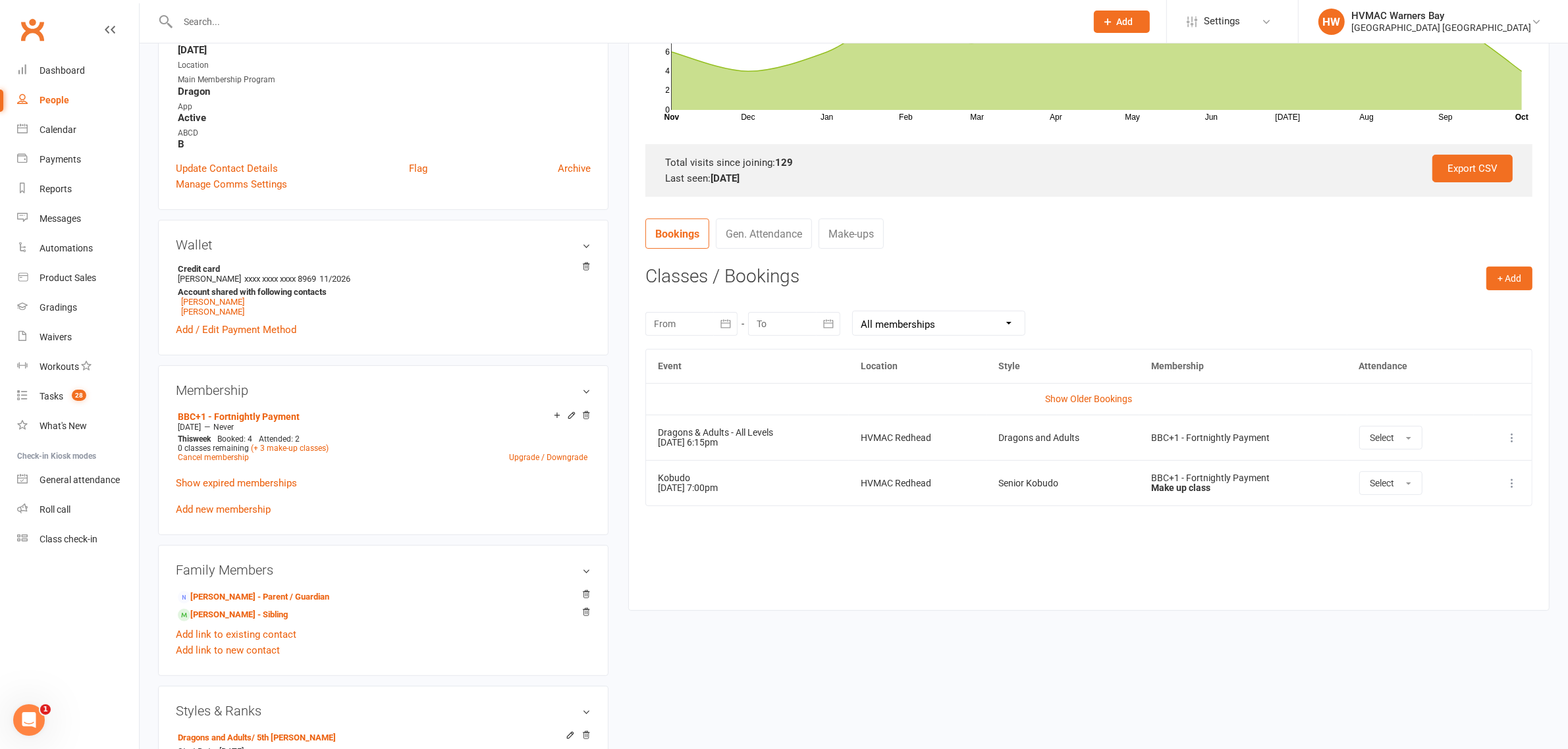
click at [698, 328] on div at bounding box center [691, 324] width 92 height 24
click at [673, 350] on button "button" at bounding box center [667, 355] width 29 height 24
click at [738, 401] on button "01" at bounding box center [727, 406] width 28 height 24
type input "01 Sep 2025"
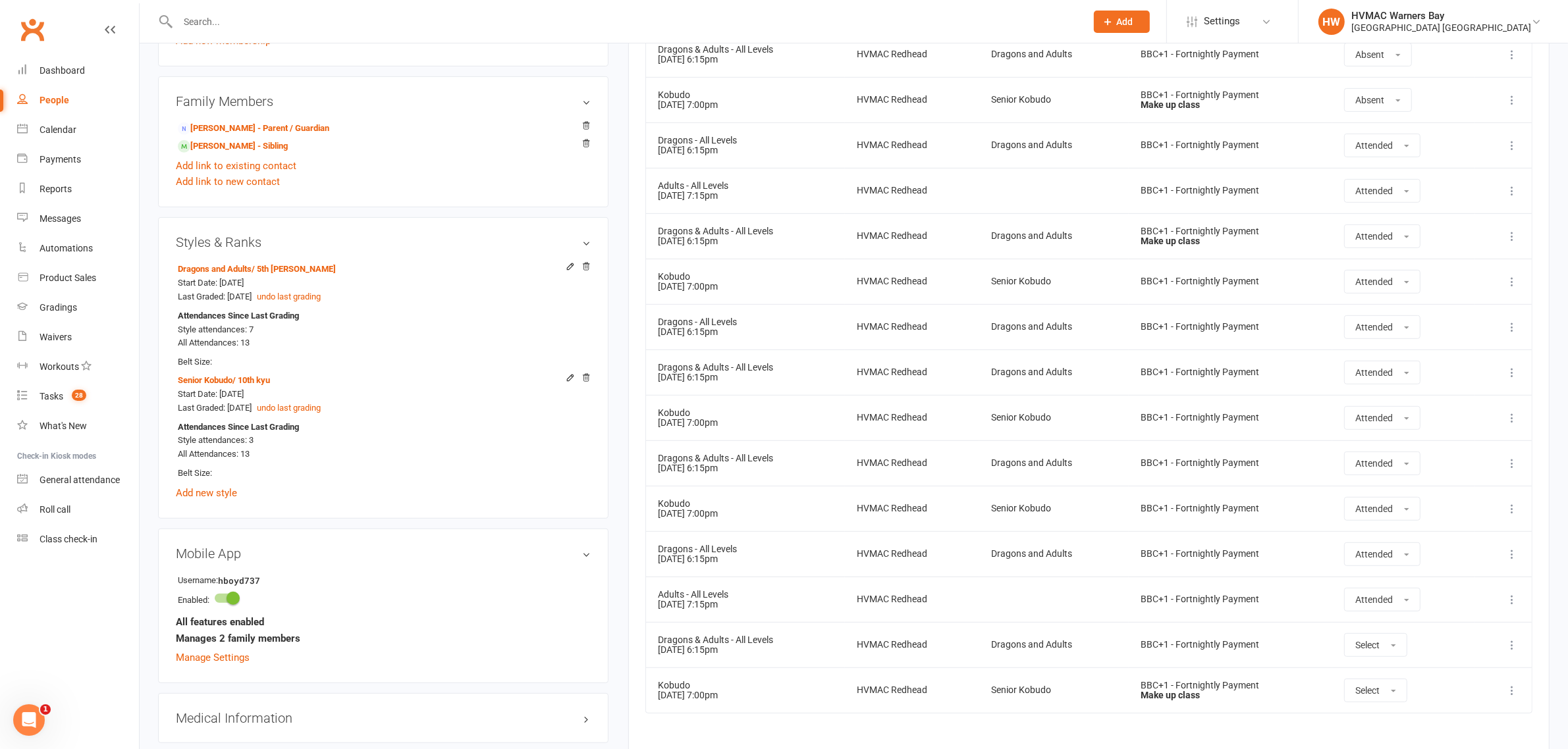
scroll to position [823, 0]
